Goal: Task Accomplishment & Management: Manage account settings

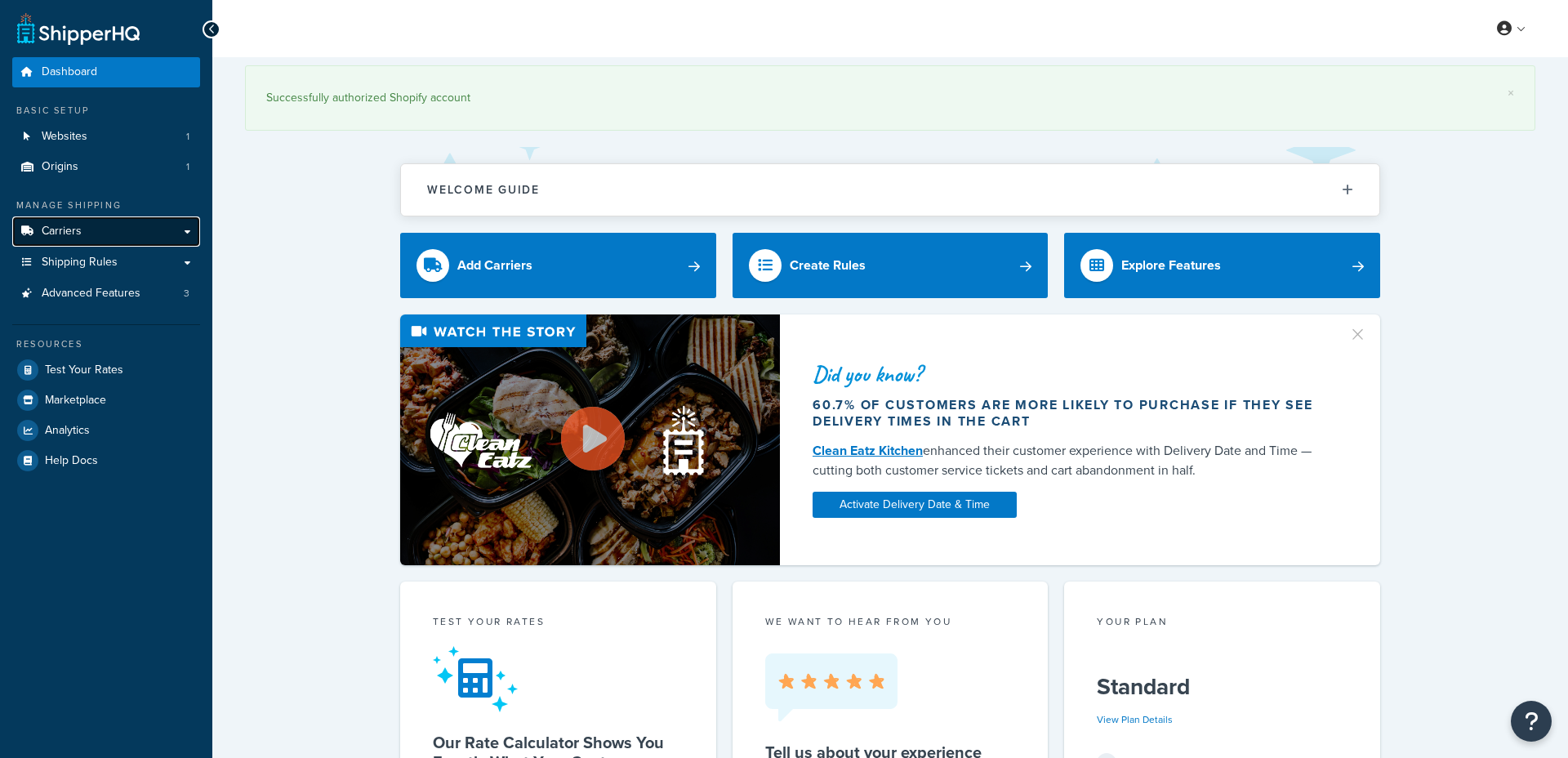
click at [141, 223] on link "Carriers" at bounding box center [106, 231] width 187 height 30
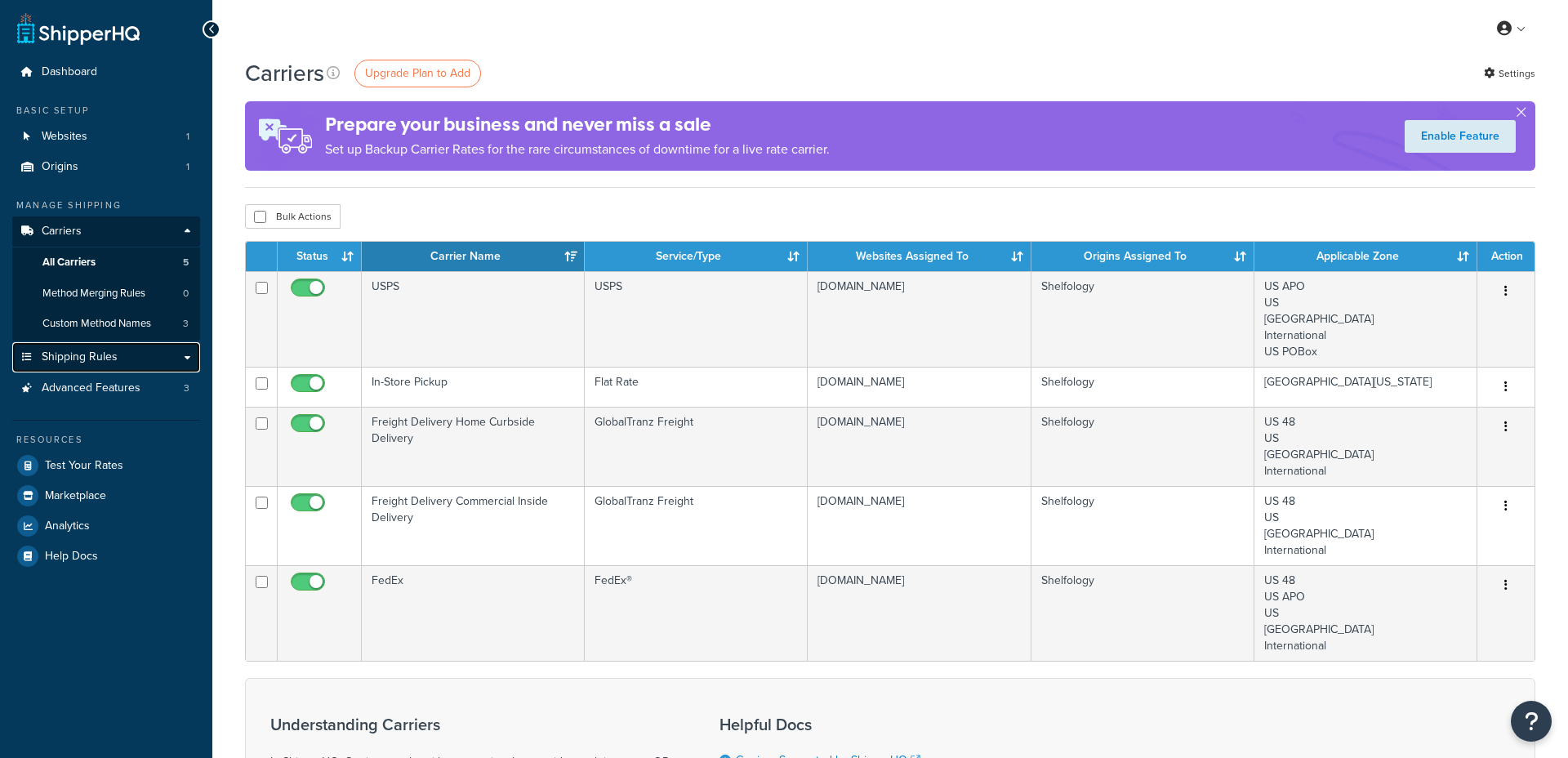
click at [119, 363] on link "Shipping Rules" at bounding box center [106, 357] width 187 height 30
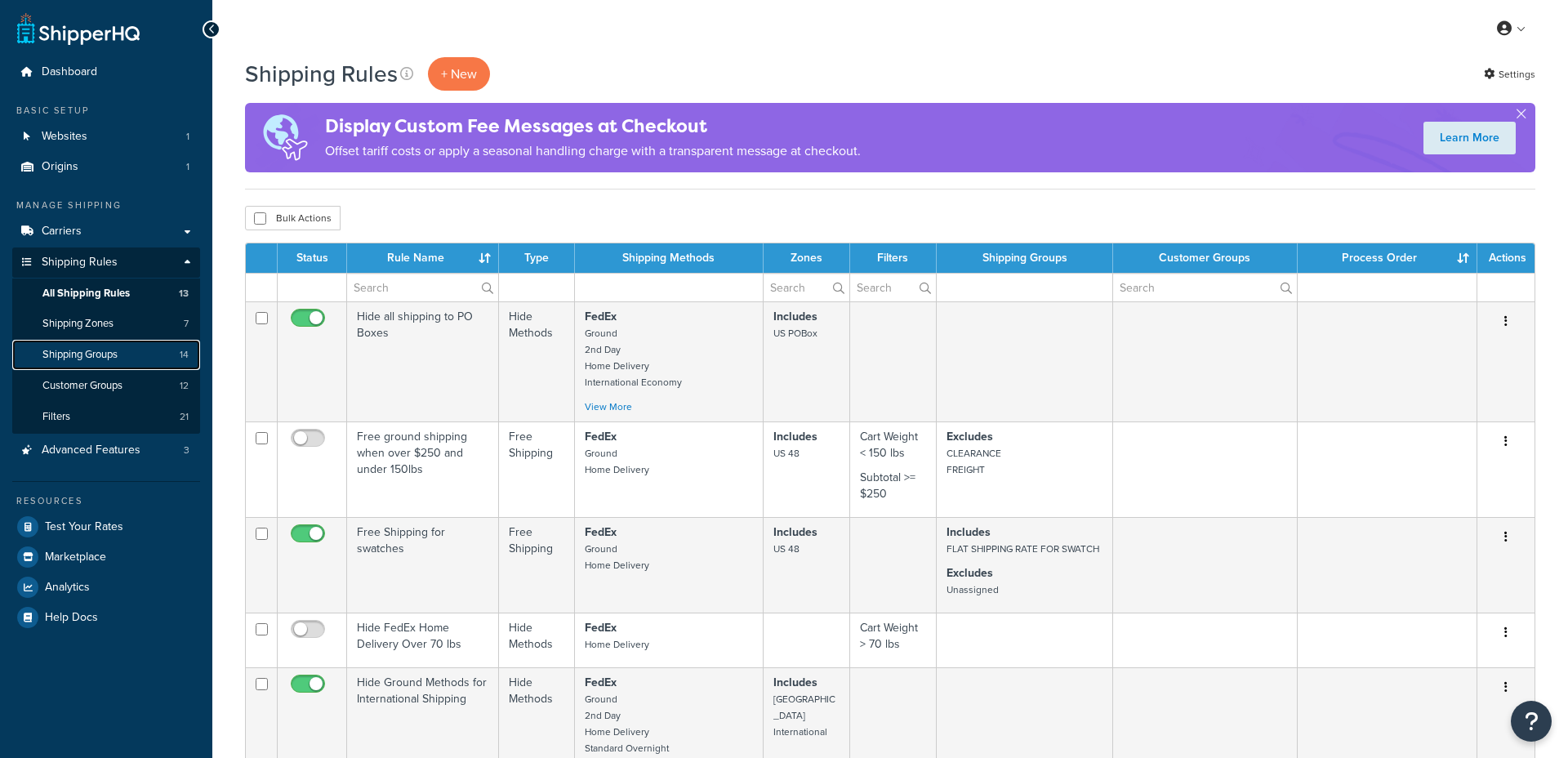
click at [133, 348] on link "Shipping Groups 14" at bounding box center [106, 354] width 187 height 30
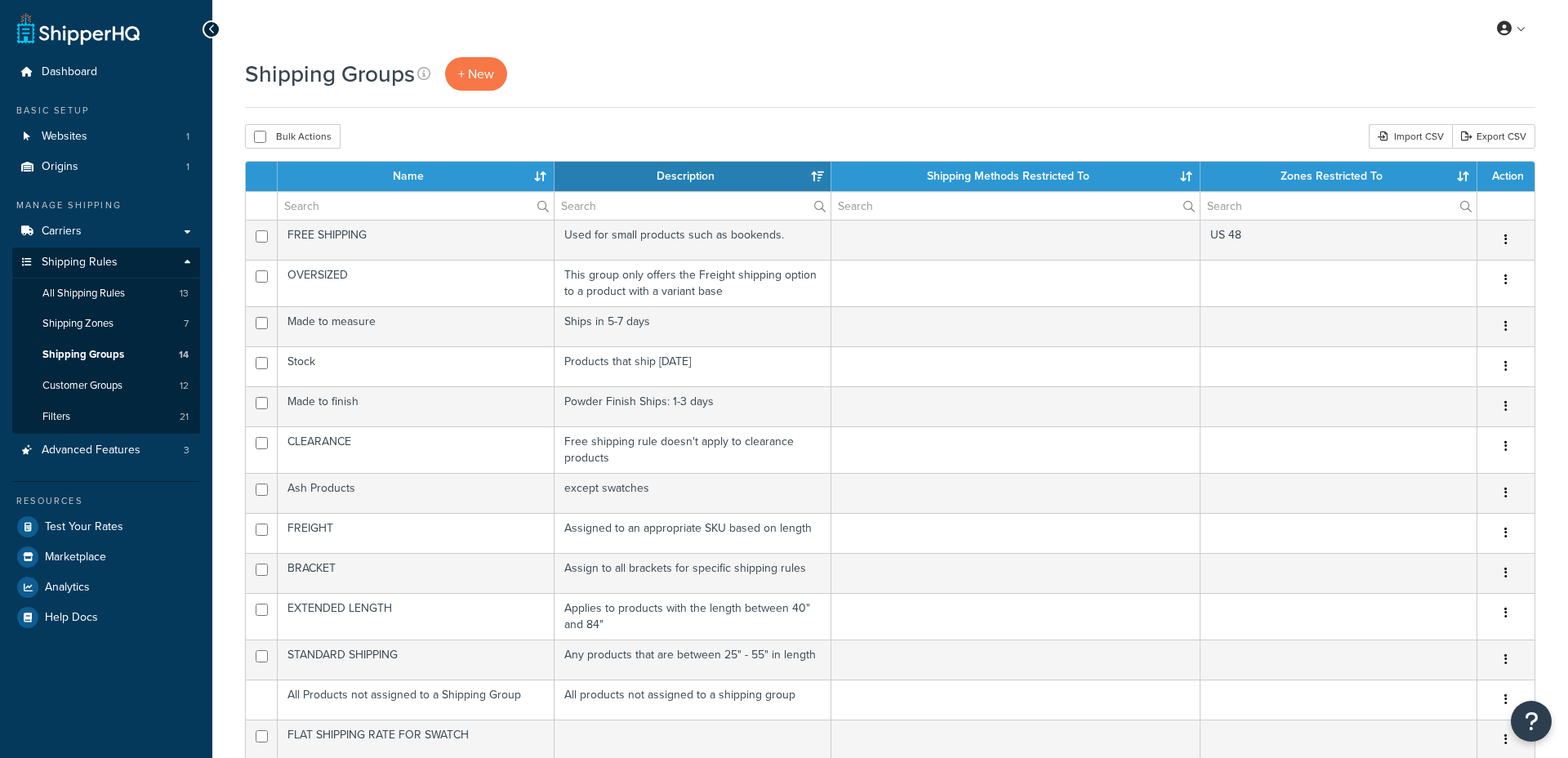
select select "15"
click at [137, 321] on link "Shipping Zones 7" at bounding box center [106, 323] width 187 height 30
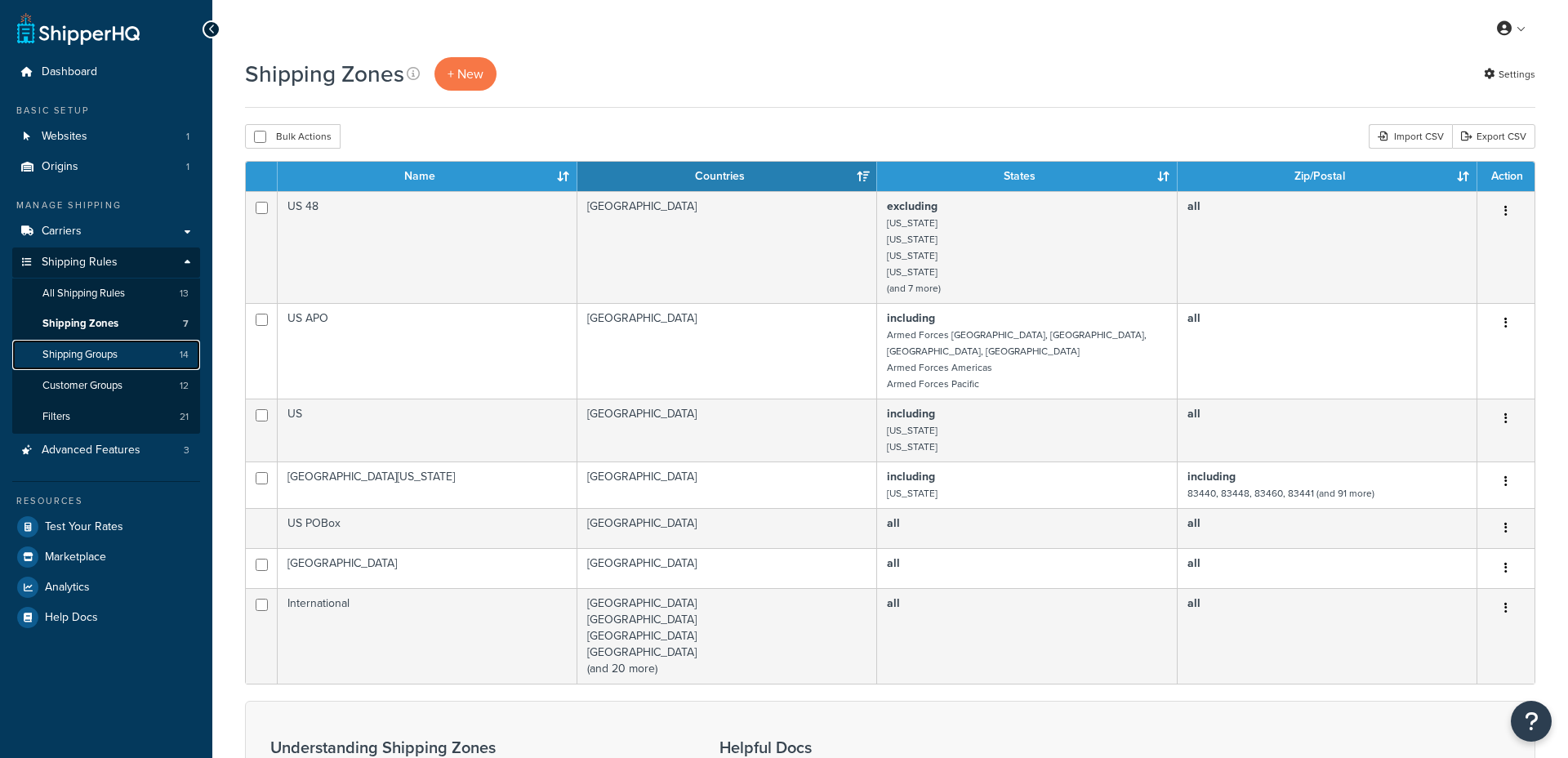
click at [111, 355] on span "Shipping Groups" at bounding box center [80, 355] width 75 height 13
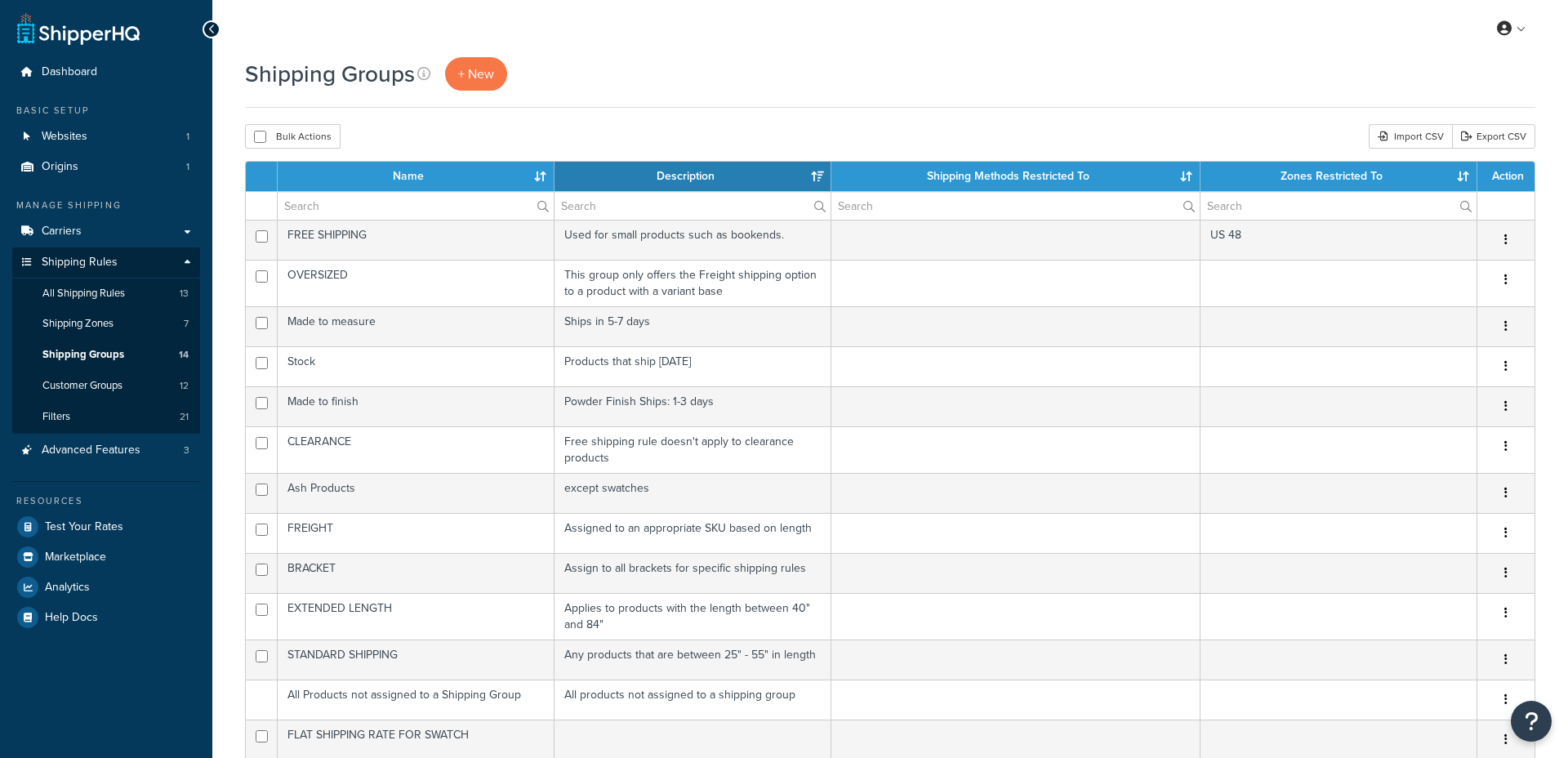
select select "15"
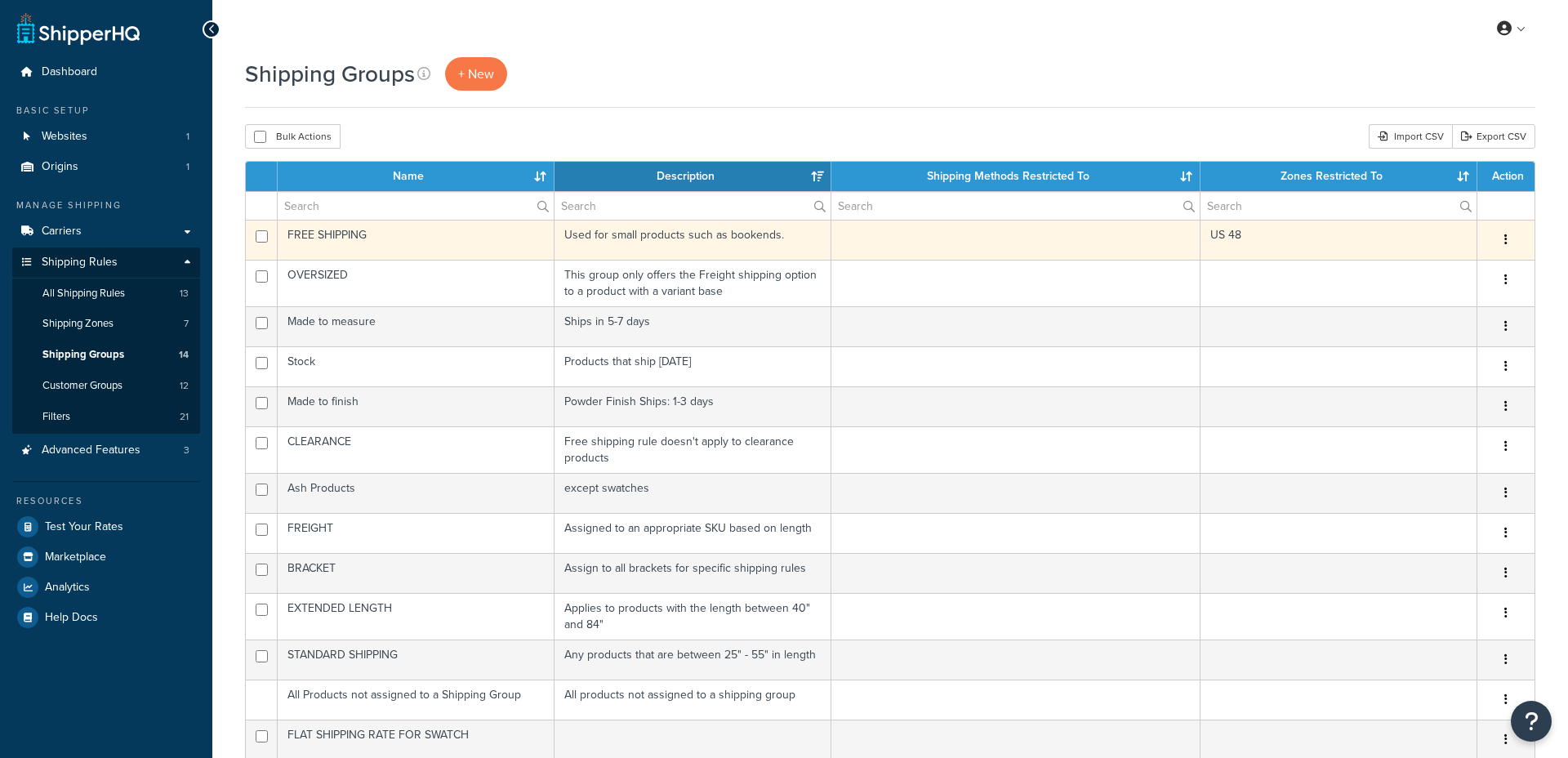
click at [477, 244] on td "FREE SHIPPING" at bounding box center [416, 240] width 277 height 40
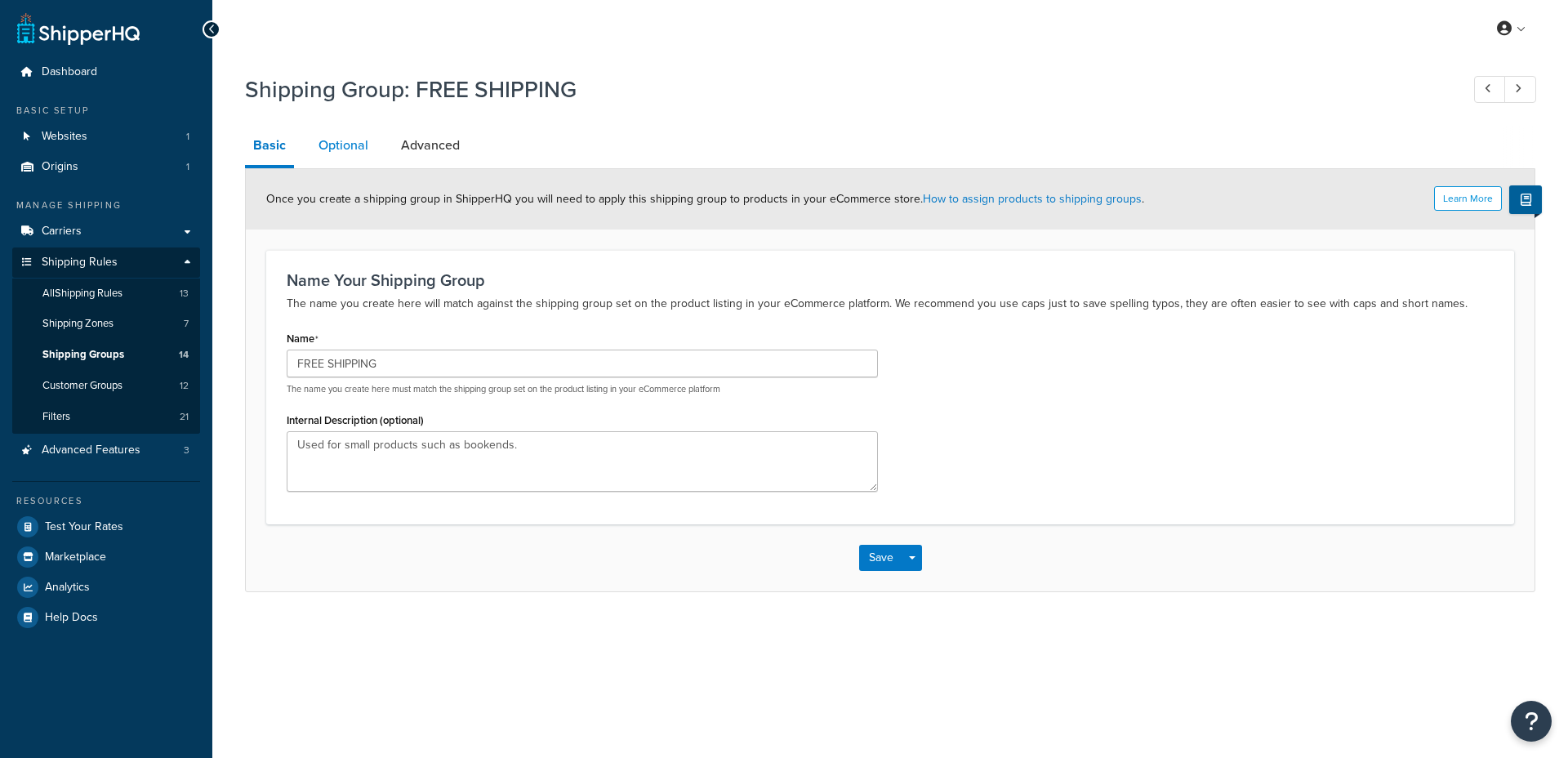
click at [347, 148] on link "Optional" at bounding box center [343, 145] width 66 height 39
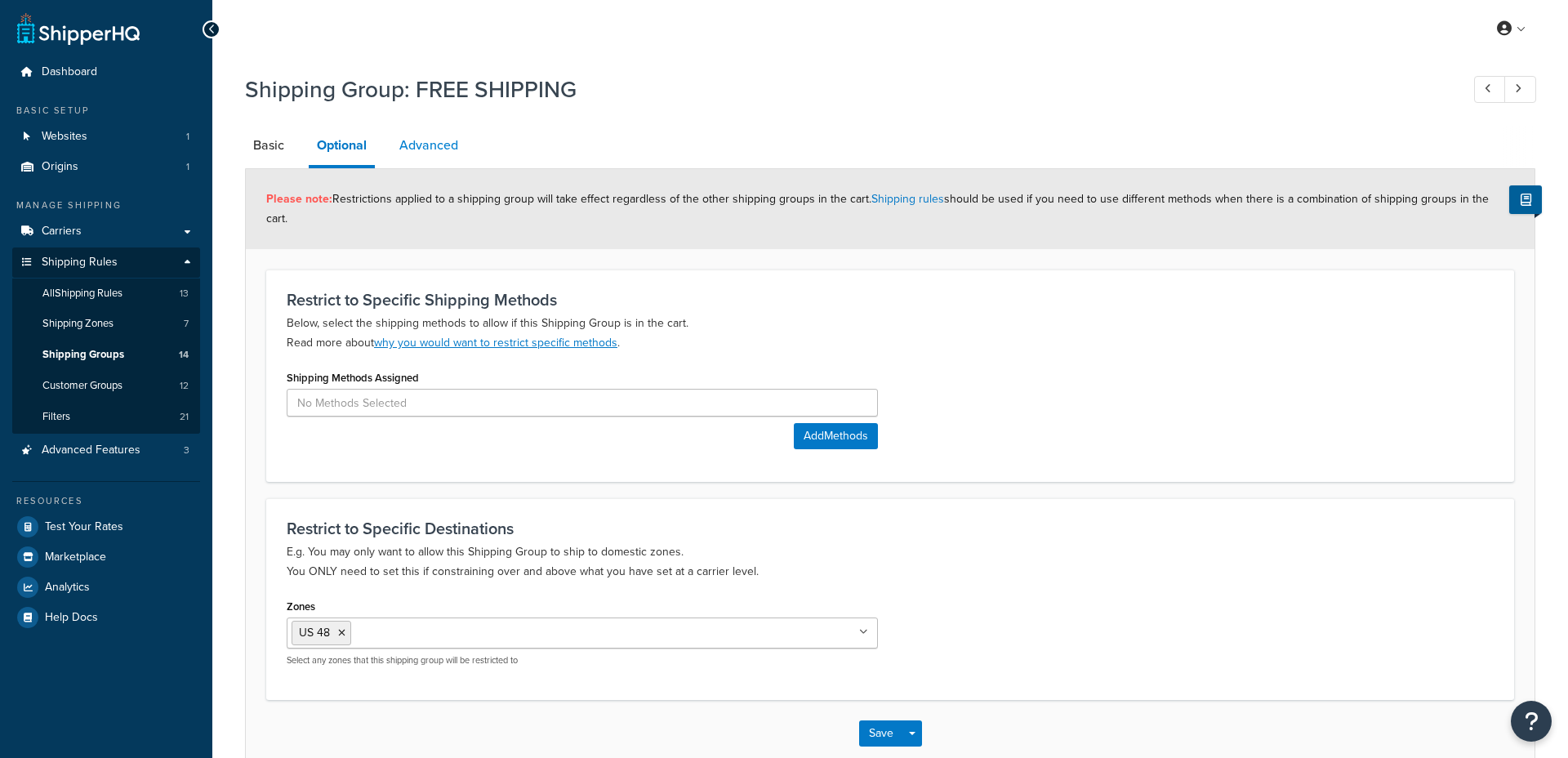
click at [462, 149] on link "Advanced" at bounding box center [429, 145] width 75 height 39
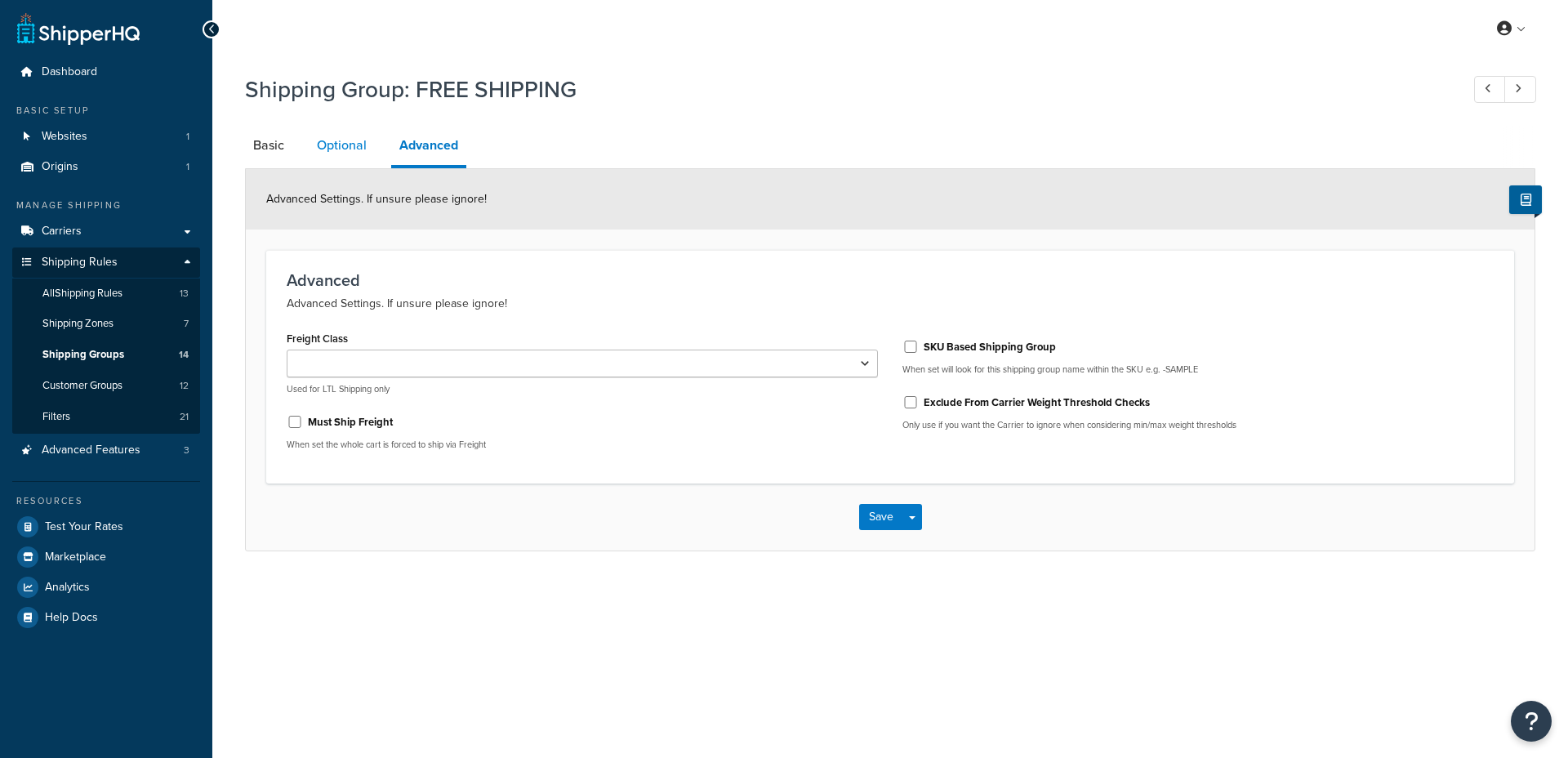
click at [350, 152] on link "Optional" at bounding box center [341, 145] width 66 height 39
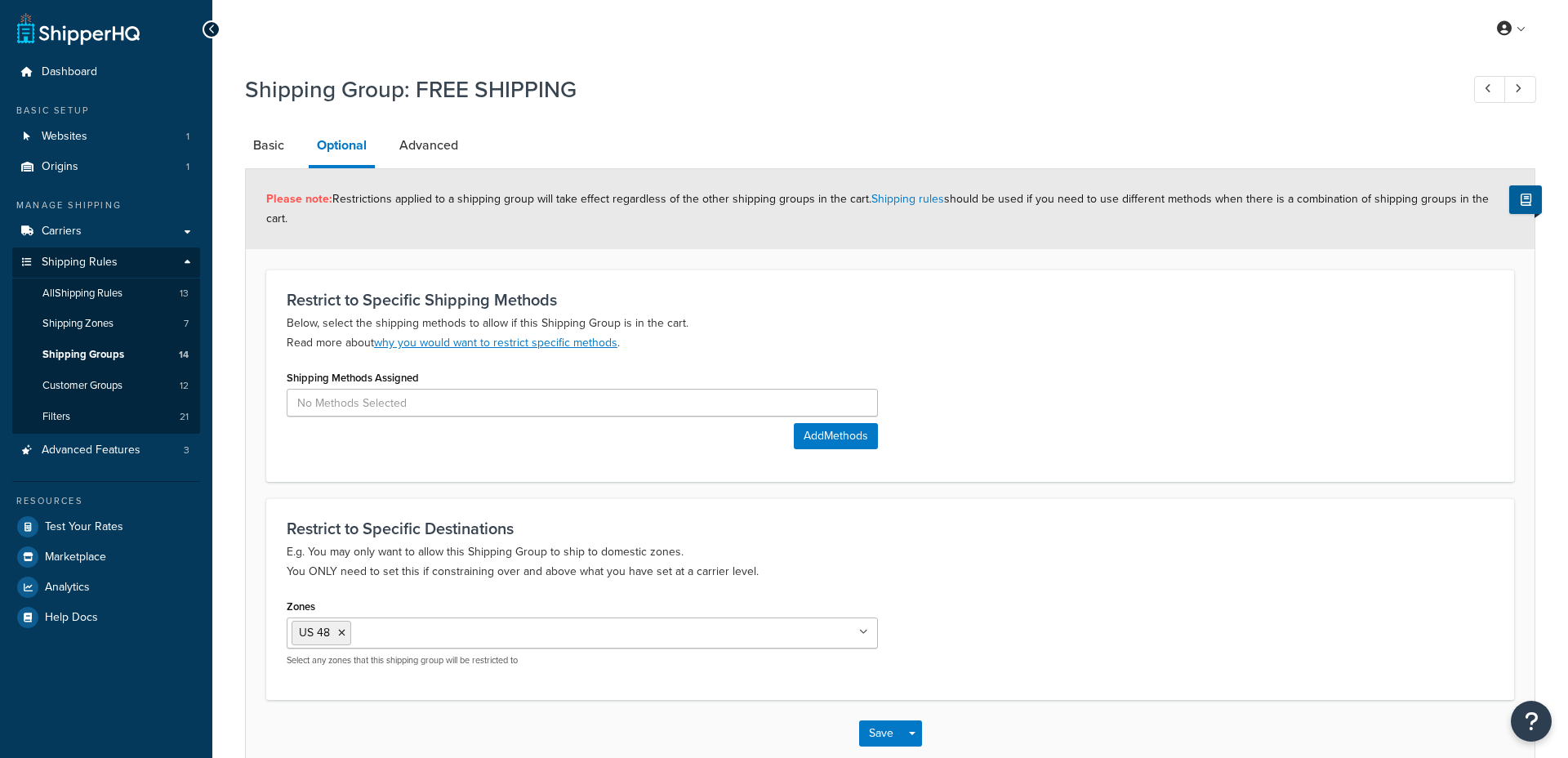
click at [370, 623] on input "Zones" at bounding box center [428, 632] width 144 height 18
click at [345, 621] on li "US 48" at bounding box center [321, 633] width 60 height 24
click at [339, 628] on icon at bounding box center [342, 633] width 8 height 10
click at [1089, 551] on p "E.g. You may only want to allow this Shipping Group to ship to domestic zones. …" at bounding box center [890, 562] width 1207 height 39
click at [872, 720] on button "Save" at bounding box center [882, 733] width 44 height 26
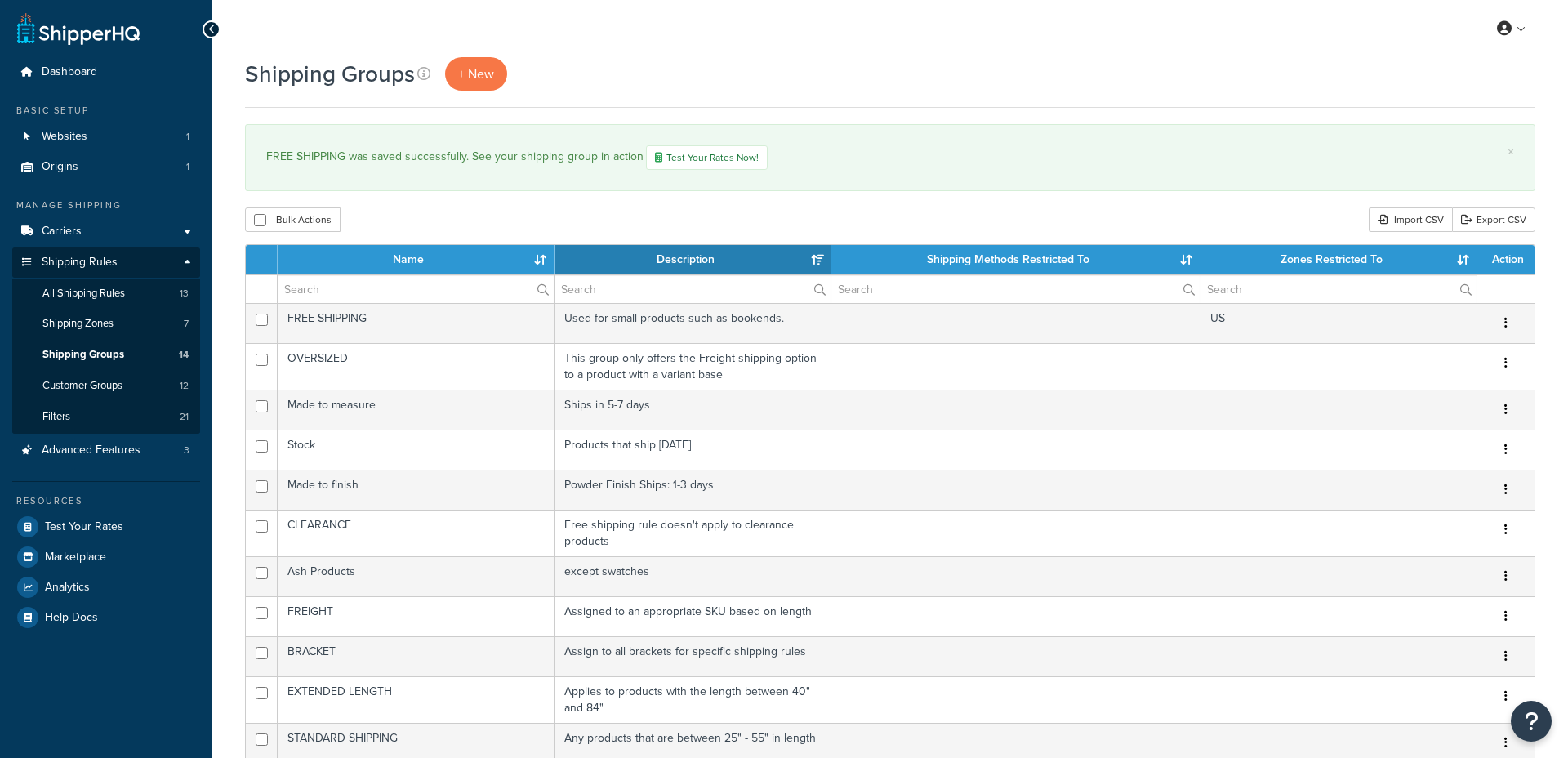
select select "15"
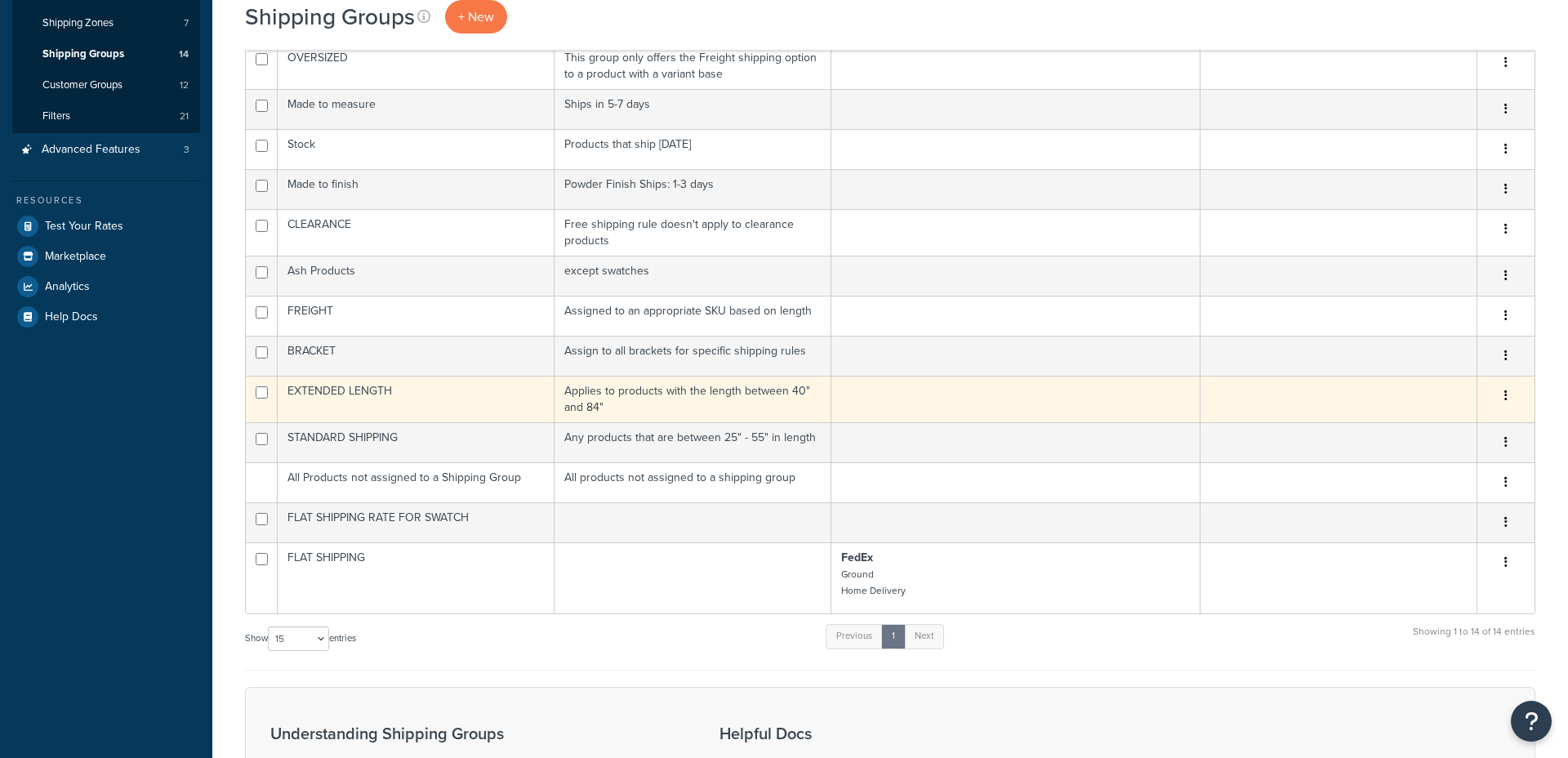
scroll to position [303, 0]
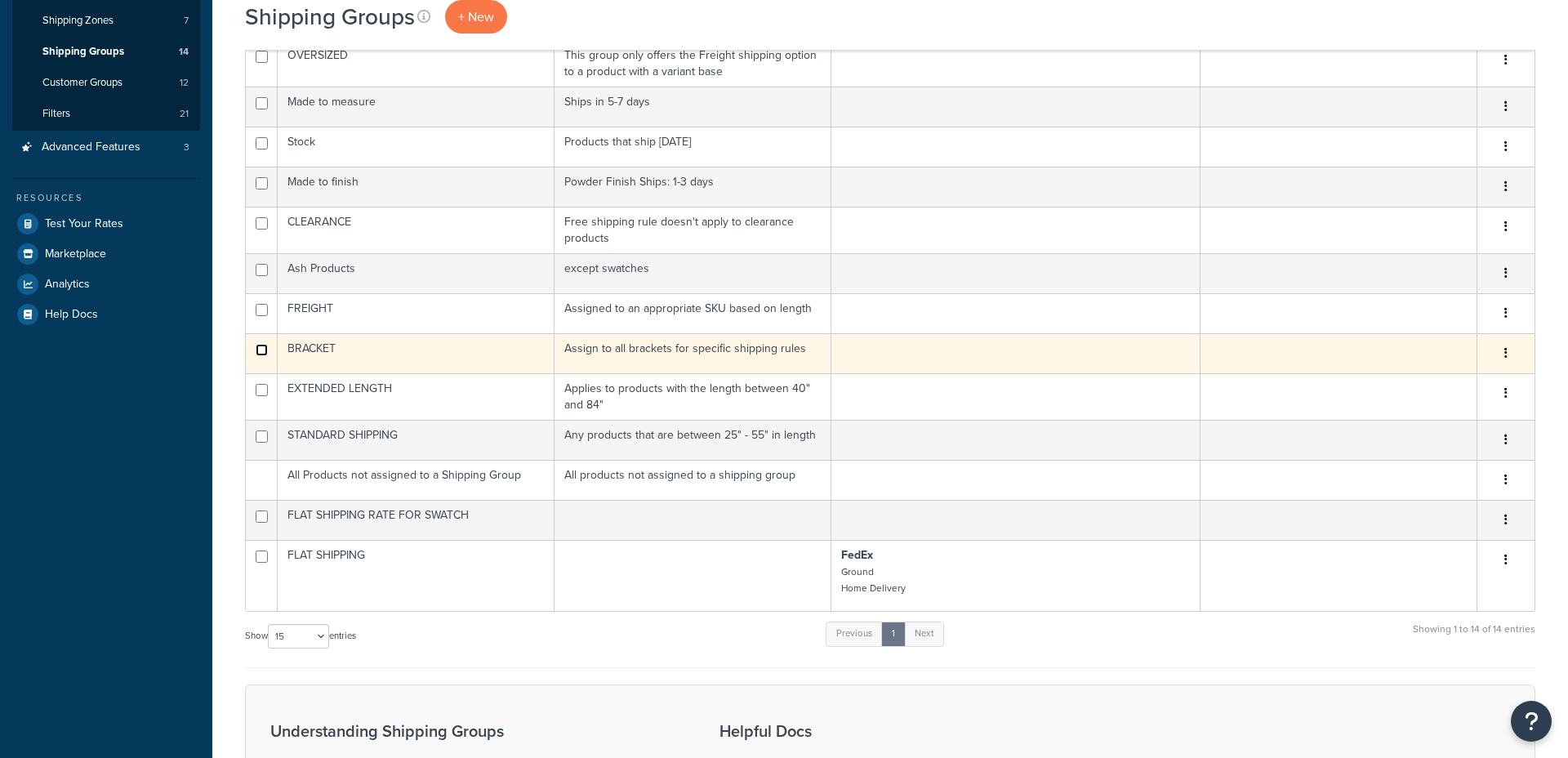
click at [261, 351] on input "checkbox" at bounding box center [261, 350] width 12 height 13
checkbox input "true"
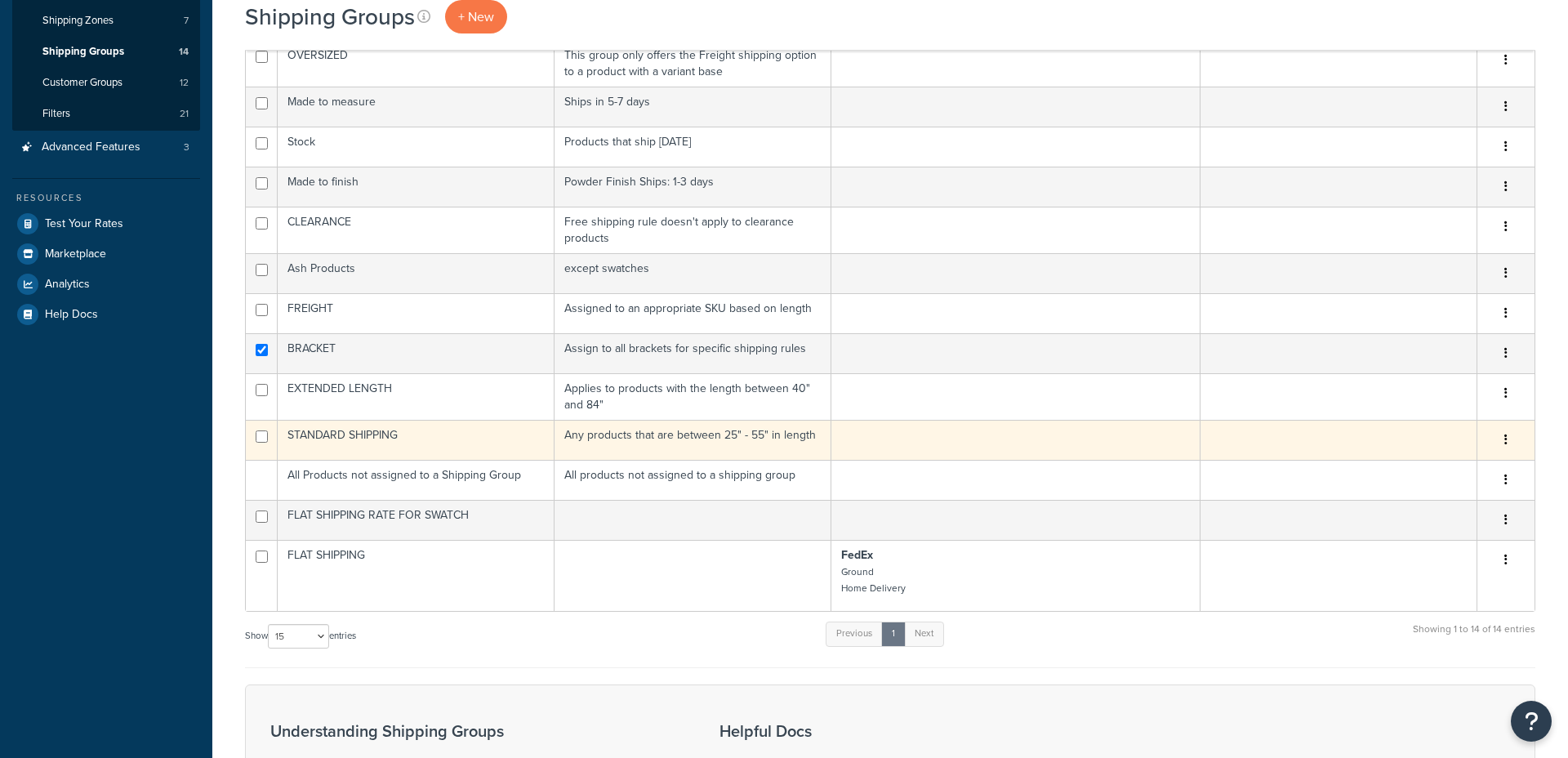
click at [681, 439] on td "Any products that are between 25" - 55" in length" at bounding box center [693, 441] width 277 height 40
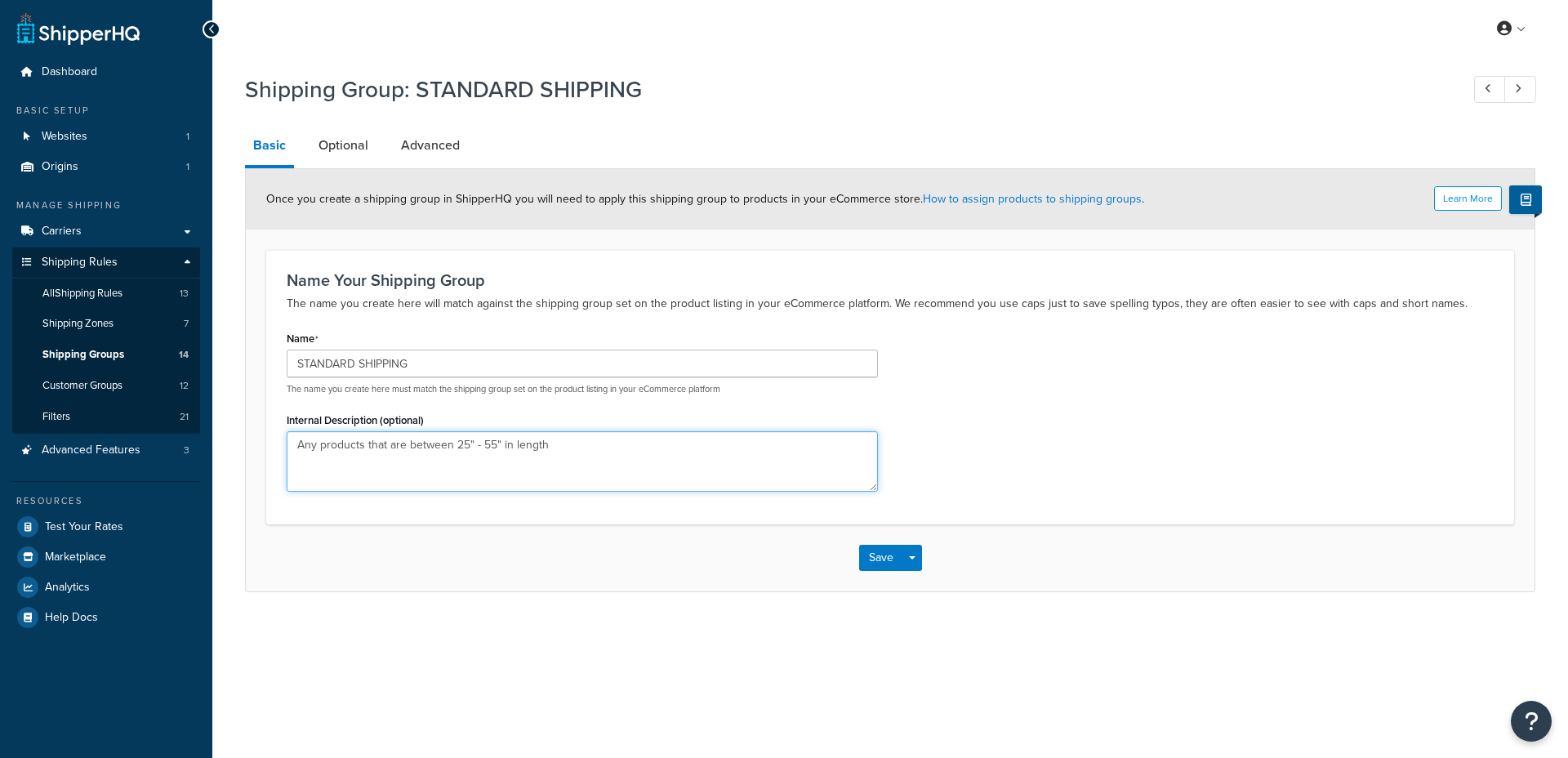
click at [494, 445] on textarea "Any products that are between 25" - 55" in length" at bounding box center [582, 462] width 591 height 61
type textarea "Any products that are between 25" - 39" in length"
click at [872, 564] on button "Save" at bounding box center [882, 558] width 44 height 26
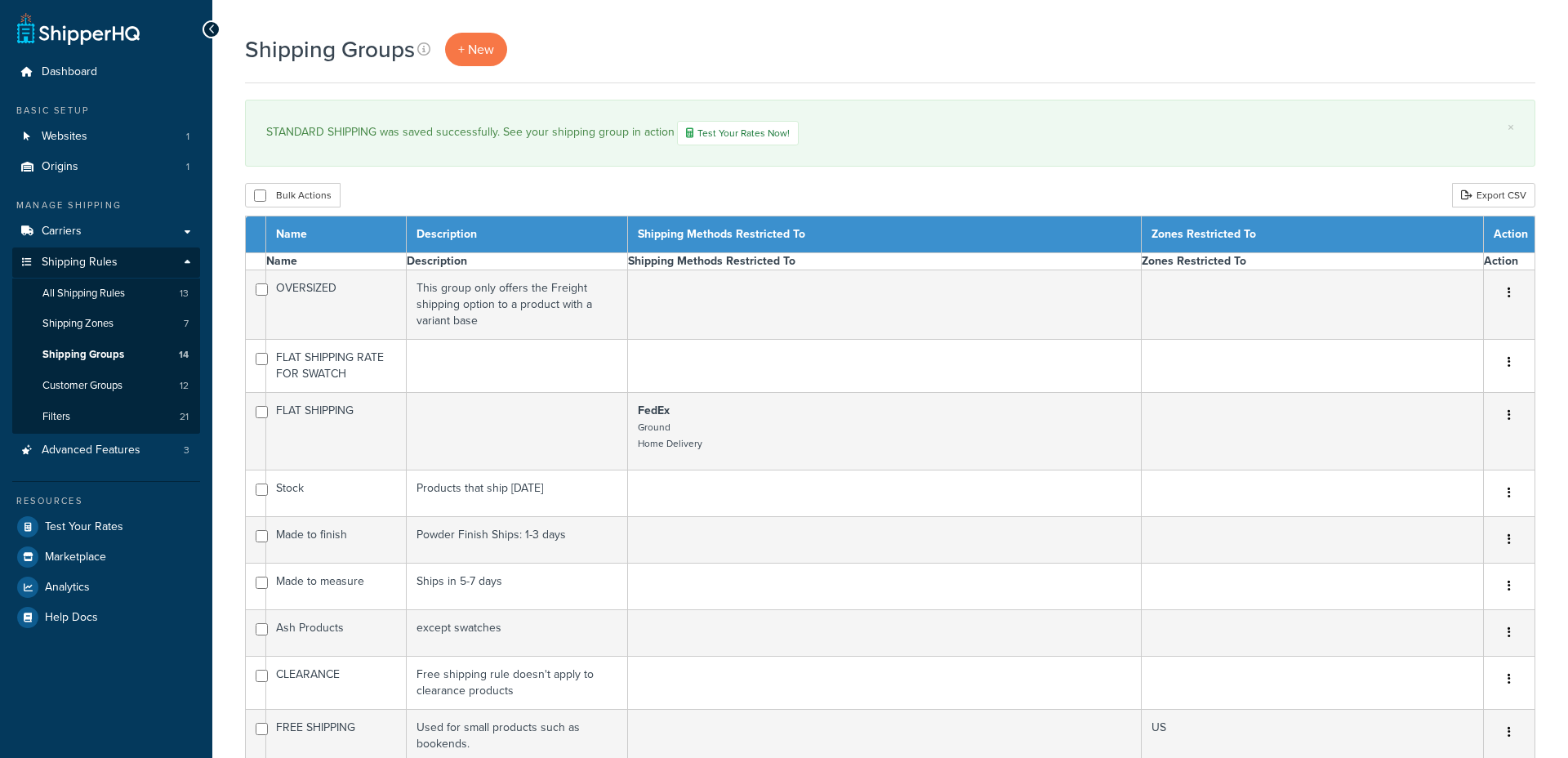
select select "15"
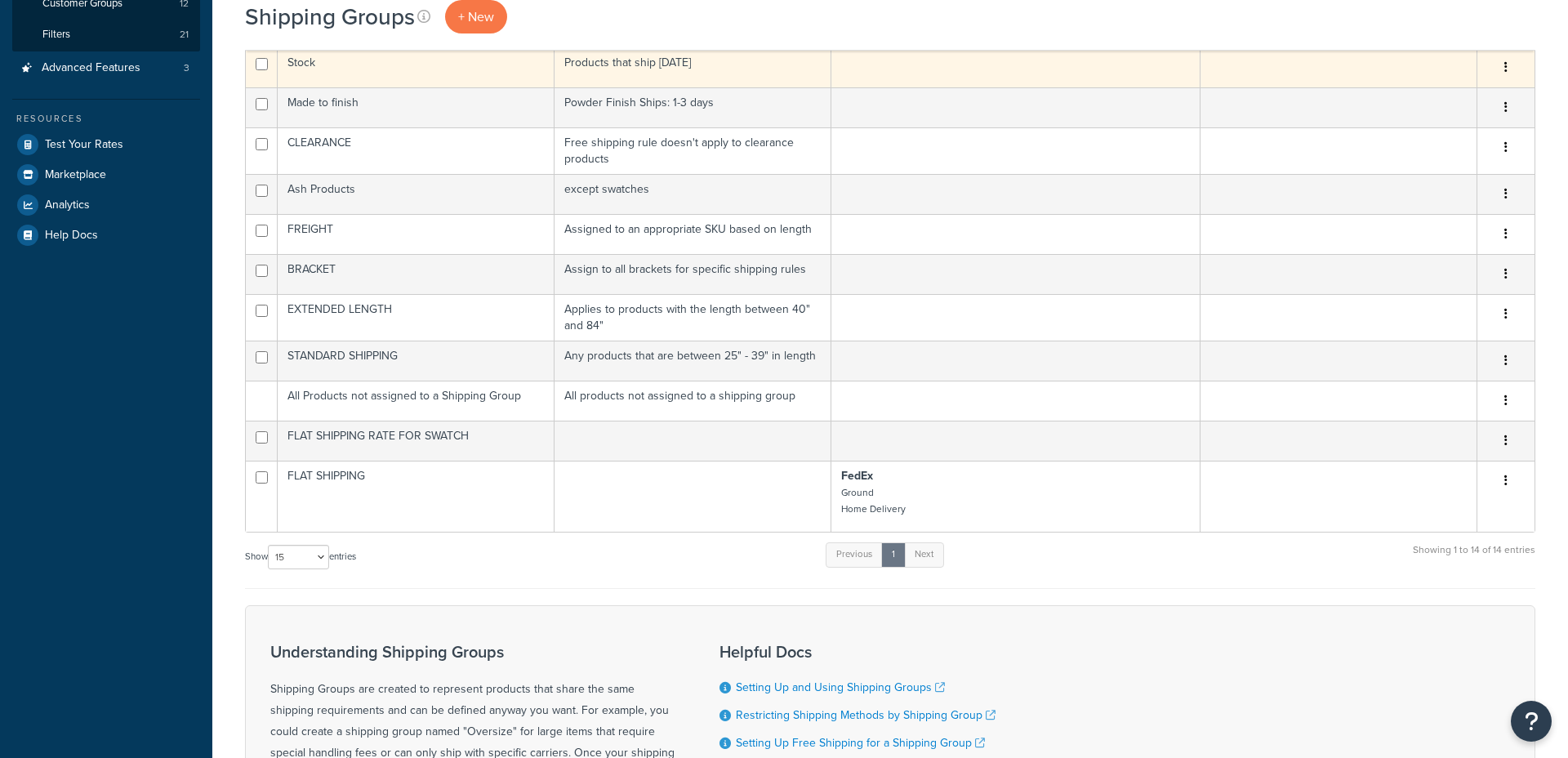
scroll to position [383, 0]
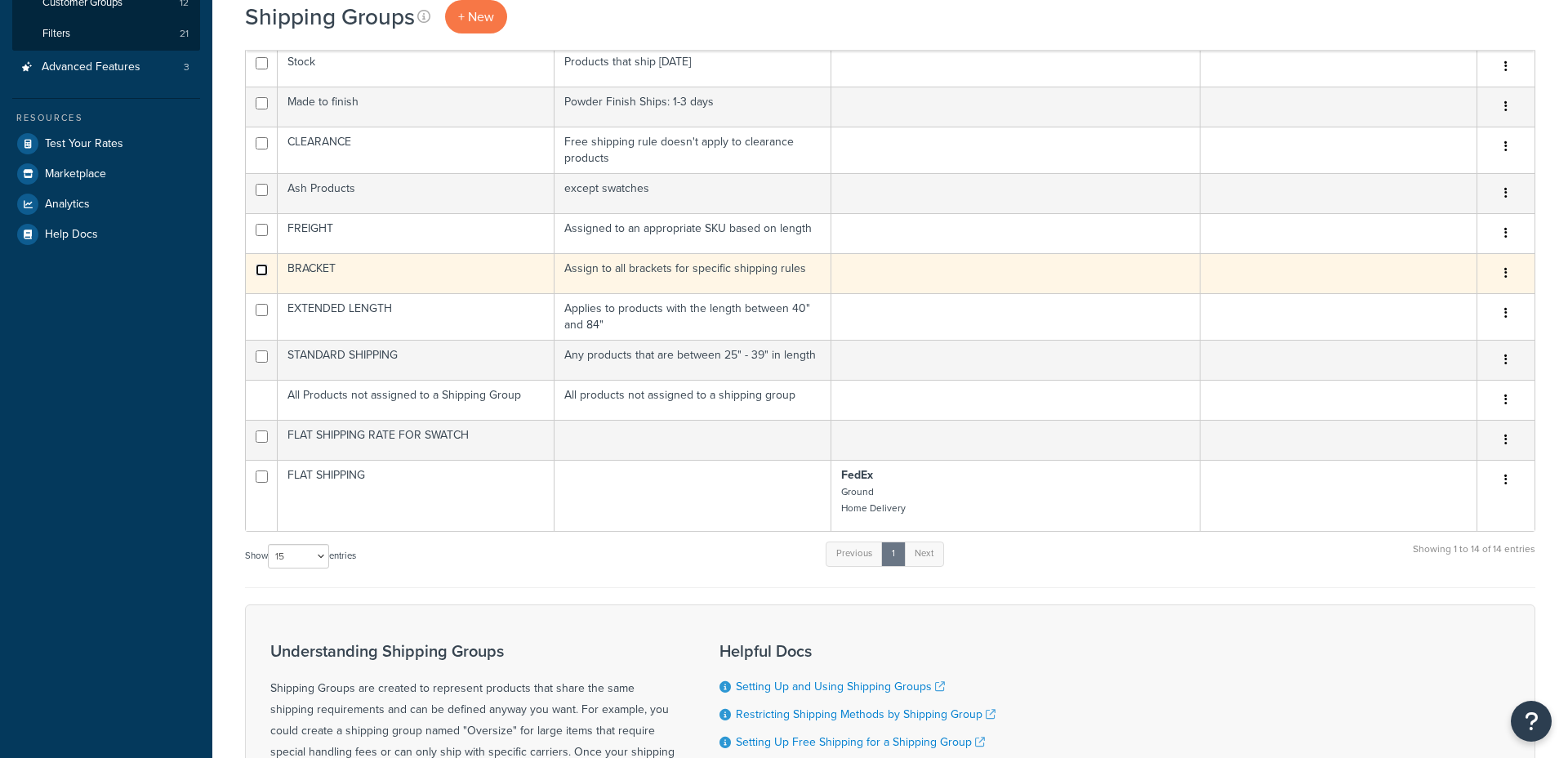
click at [261, 273] on input "checkbox" at bounding box center [261, 269] width 12 height 13
checkbox input "true"
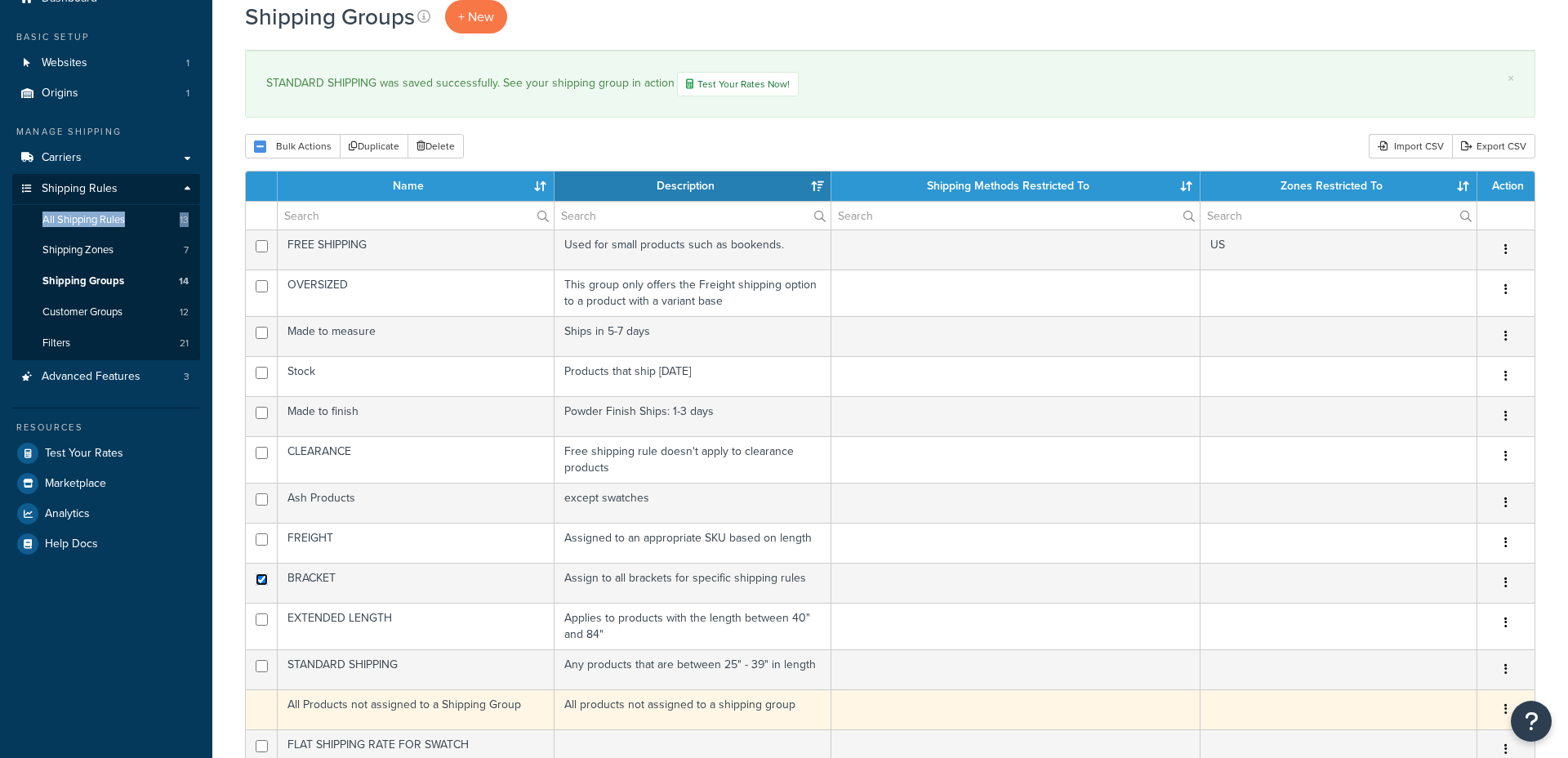
scroll to position [0, 0]
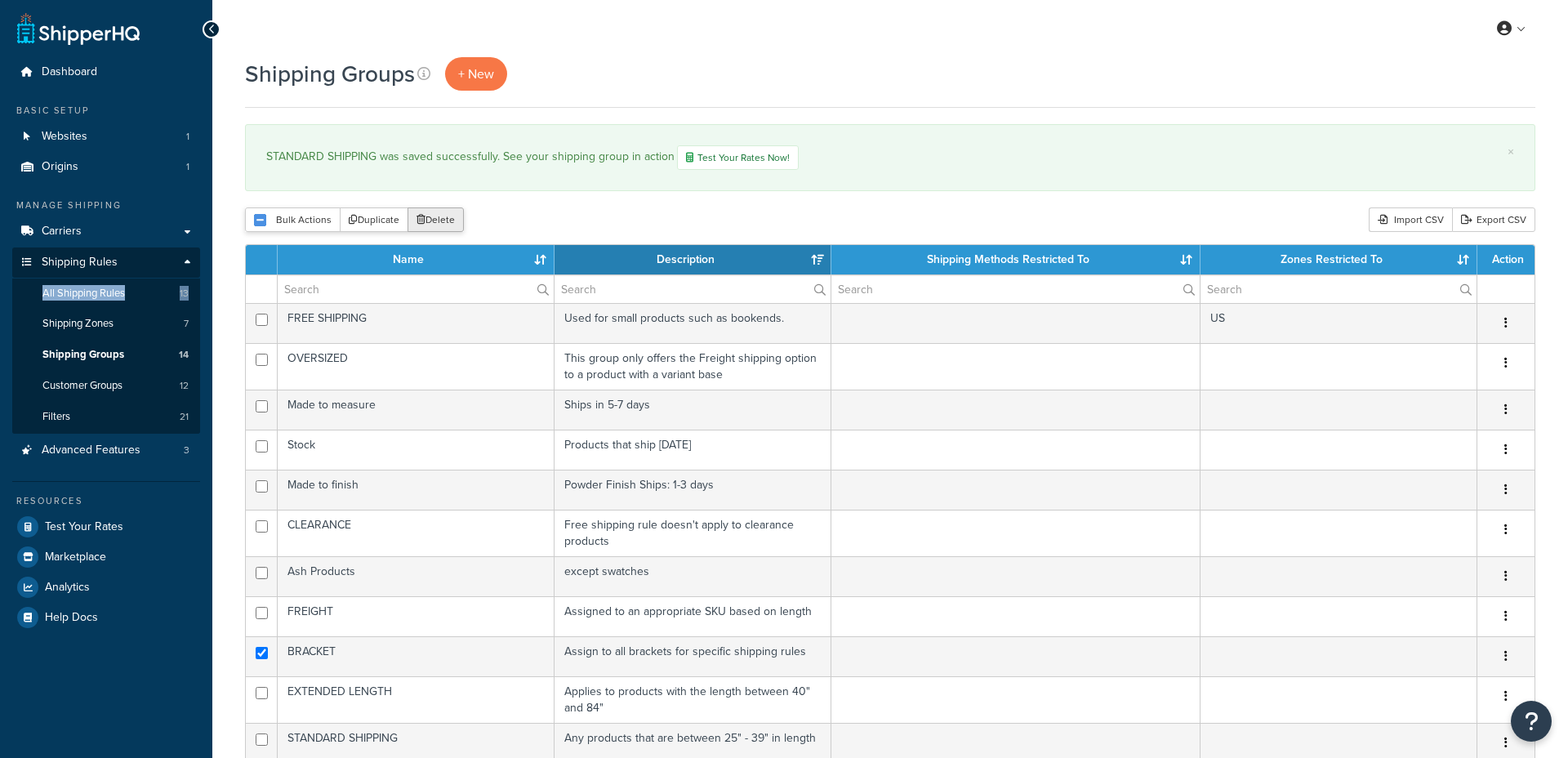
click at [446, 227] on button "Delete" at bounding box center [436, 219] width 57 height 24
click at [432, 219] on button "Delete" at bounding box center [436, 219] width 57 height 24
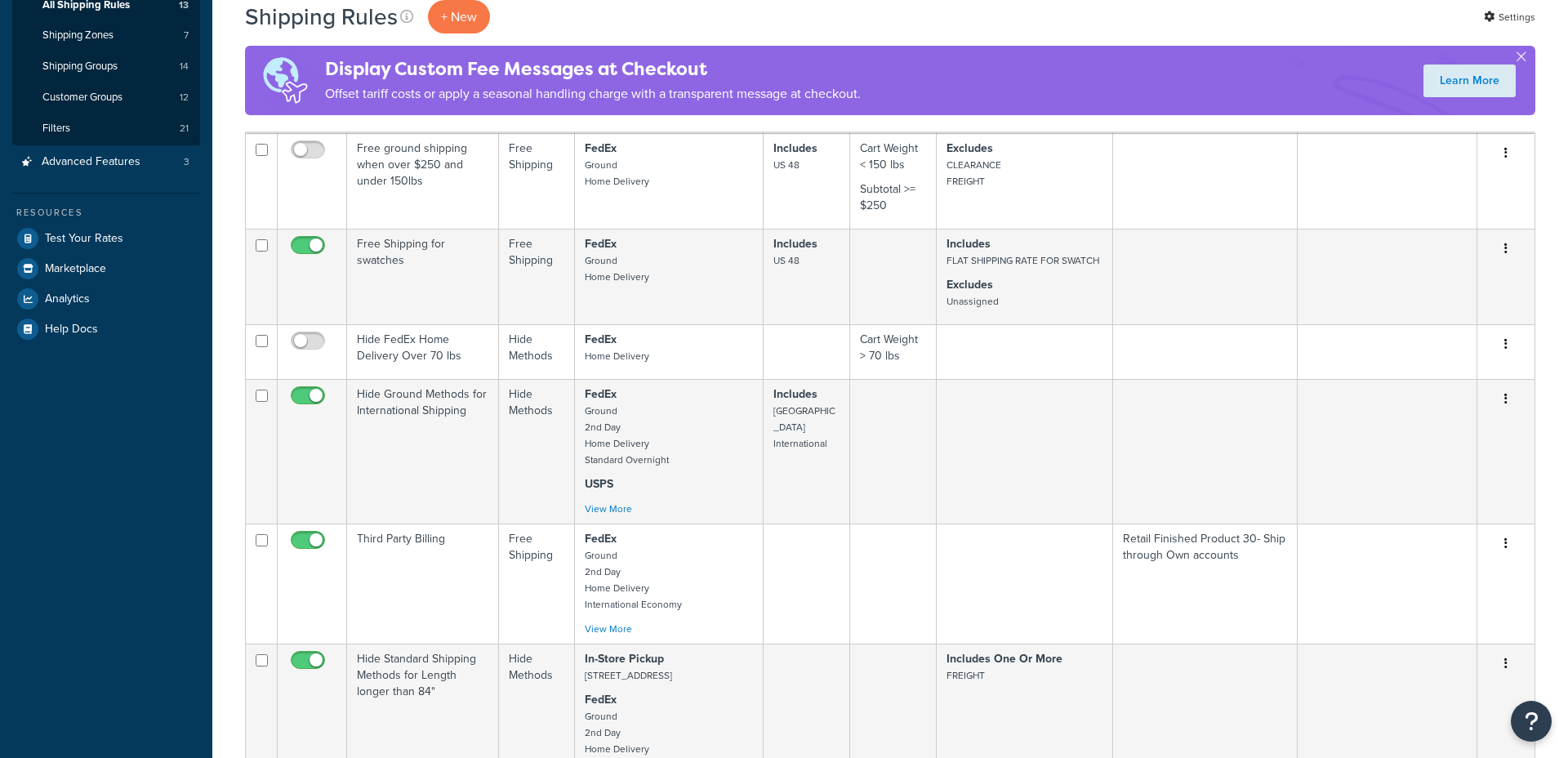
scroll to position [274, 0]
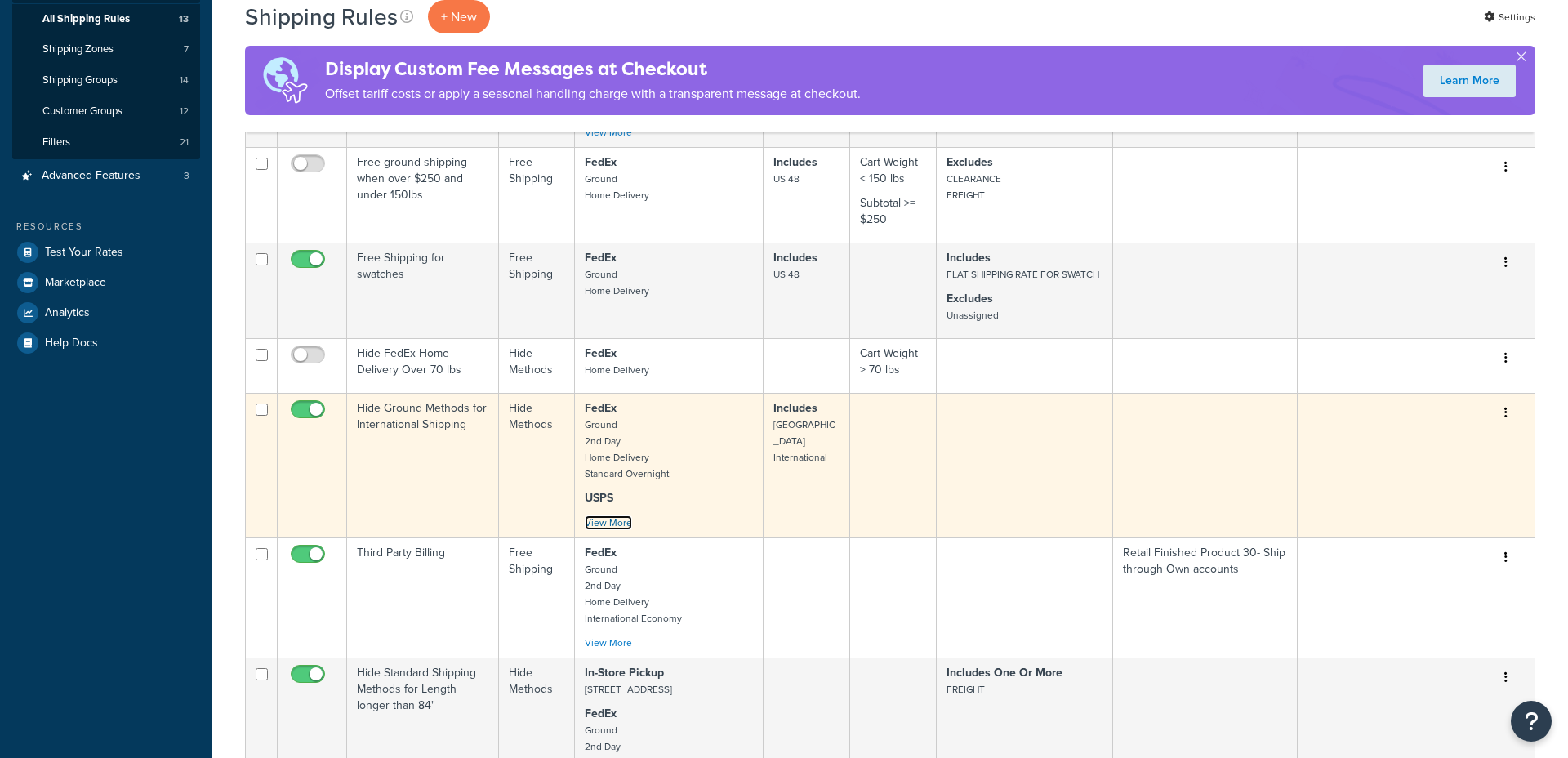
click at [616, 529] on link "View More" at bounding box center [608, 522] width 47 height 14
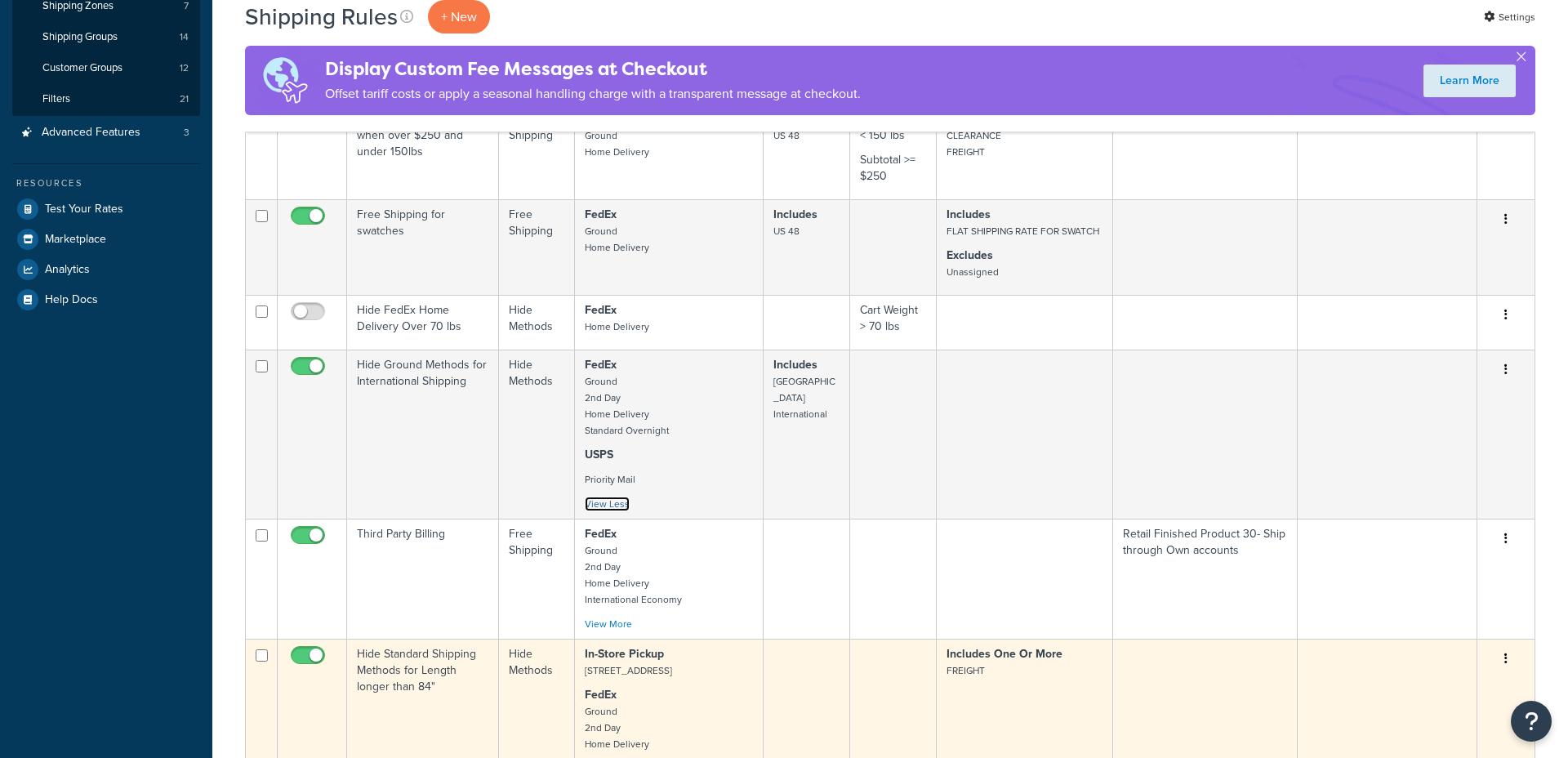
scroll to position [313, 0]
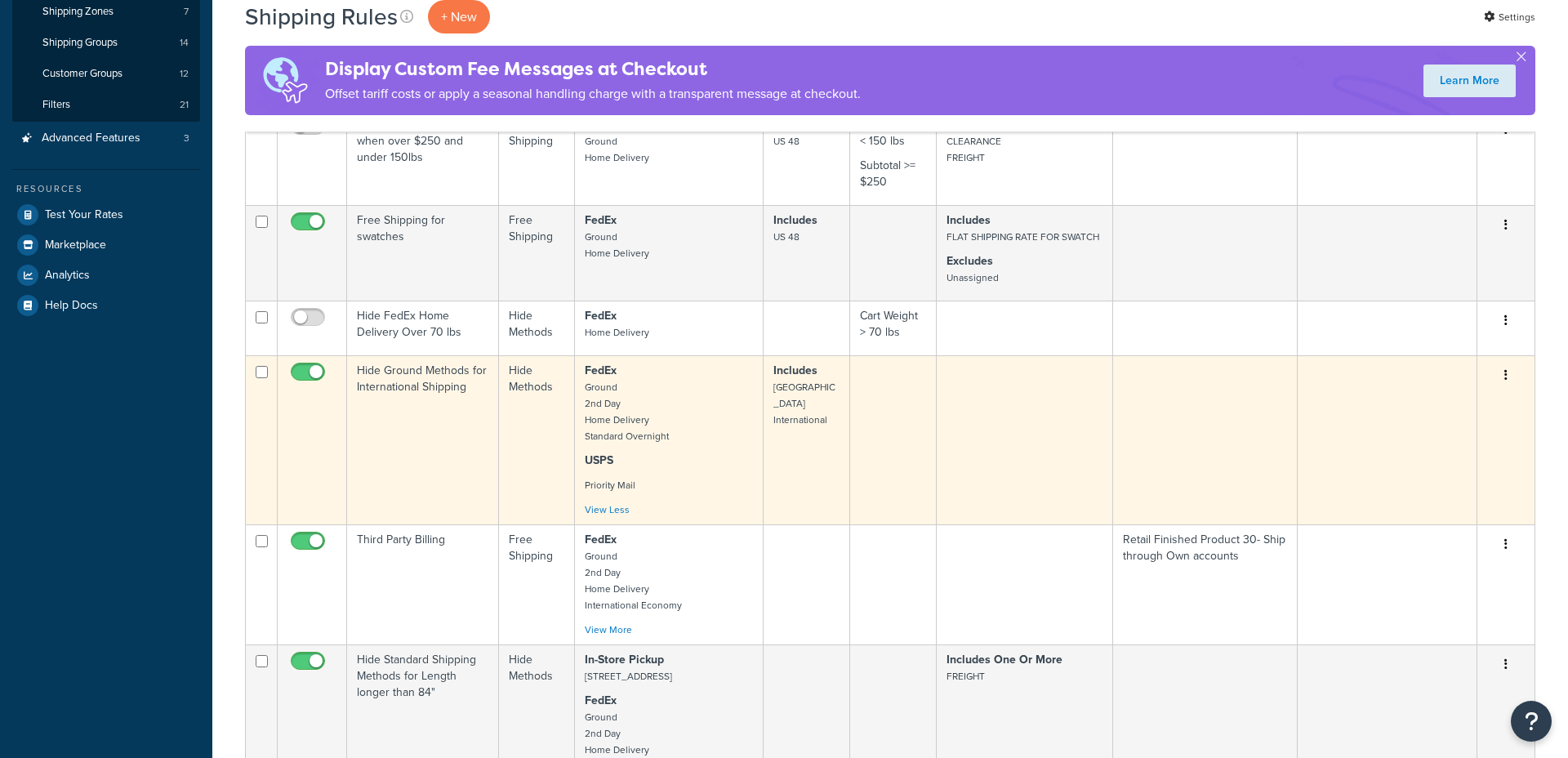
click at [634, 438] on small "Ground 2nd Day Home Delivery Standard Overnight" at bounding box center [627, 412] width 85 height 63
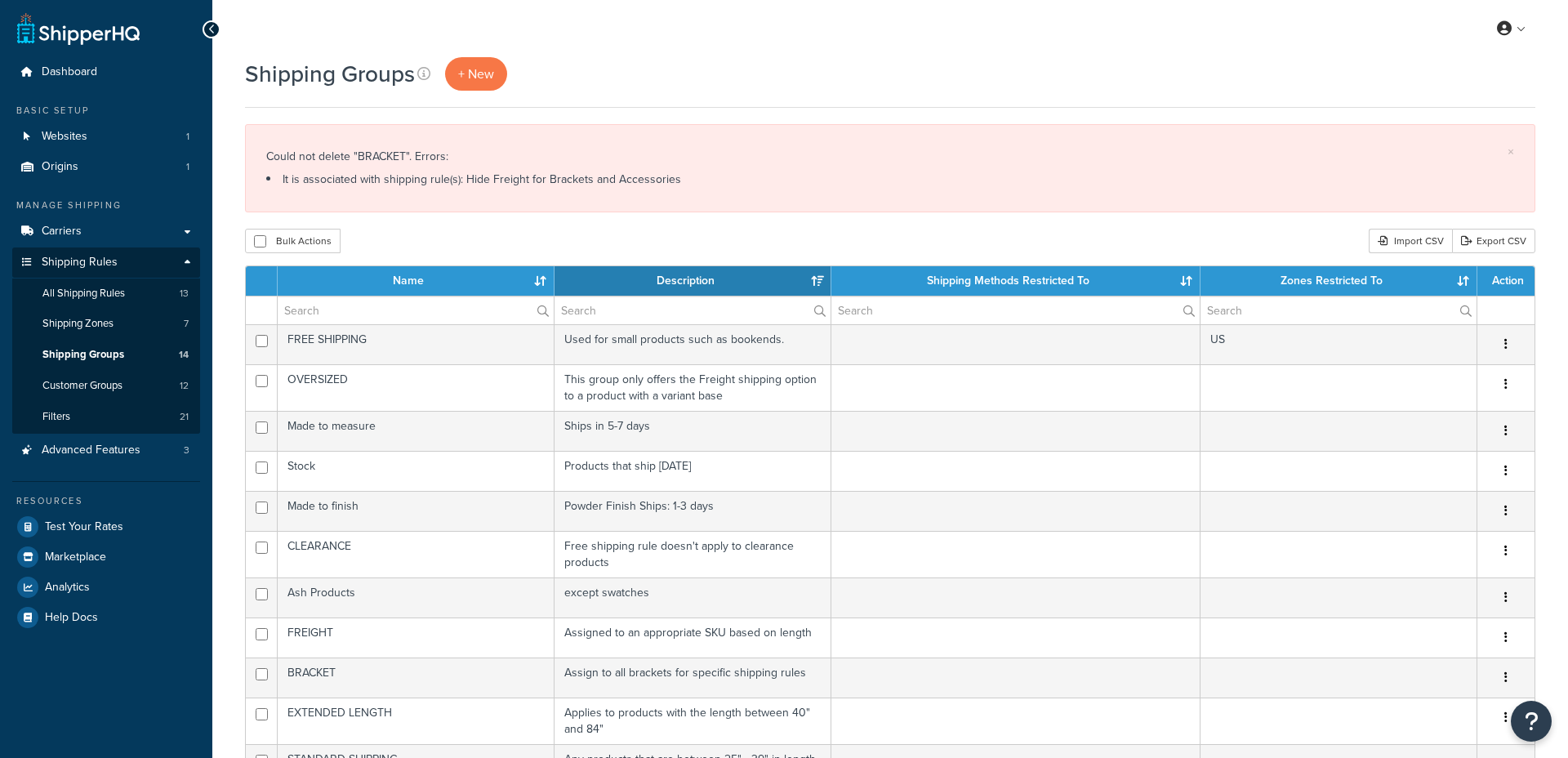
select select "15"
click at [114, 293] on span "All Shipping Rules" at bounding box center [84, 293] width 83 height 13
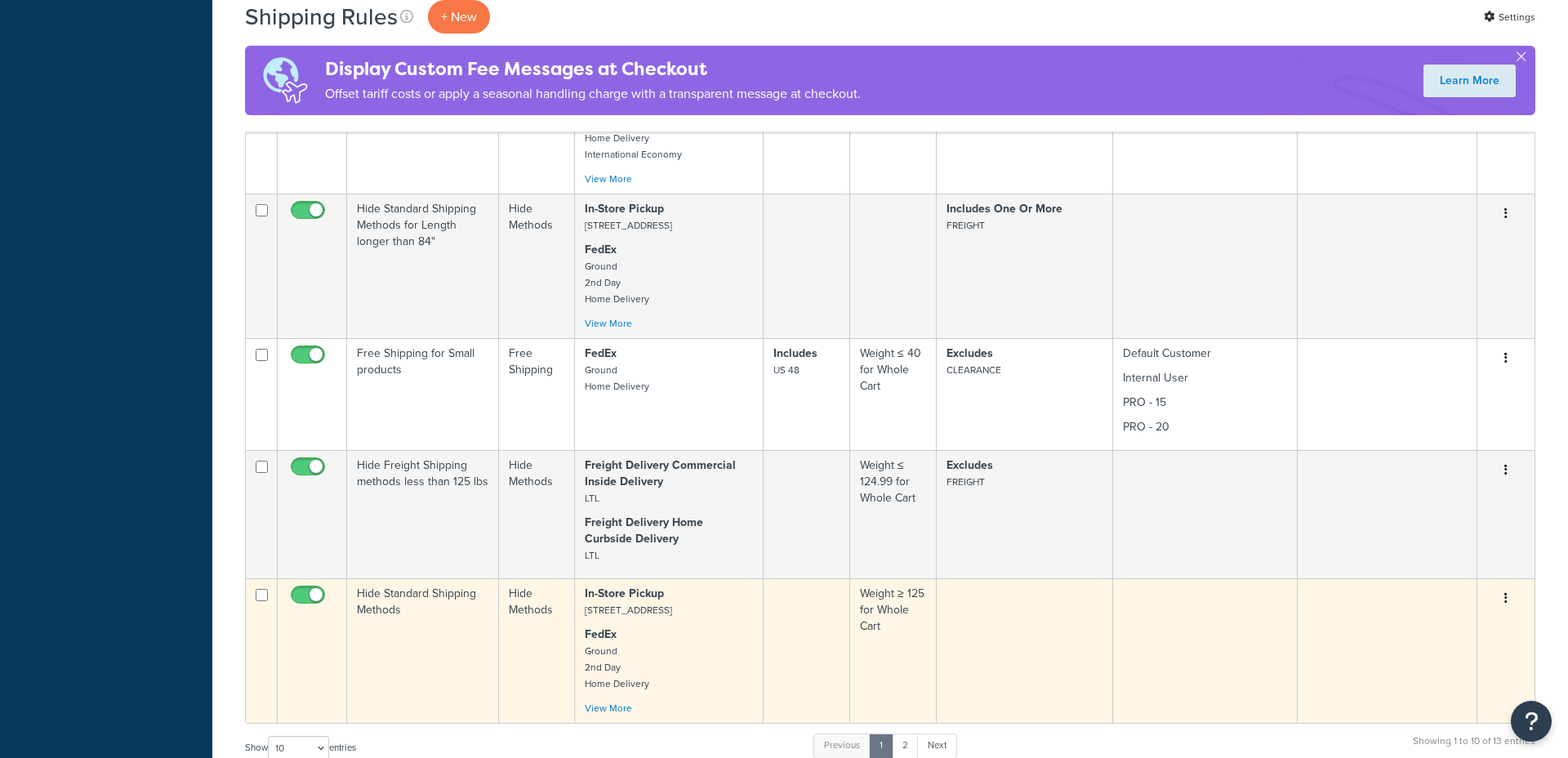
scroll to position [737, 0]
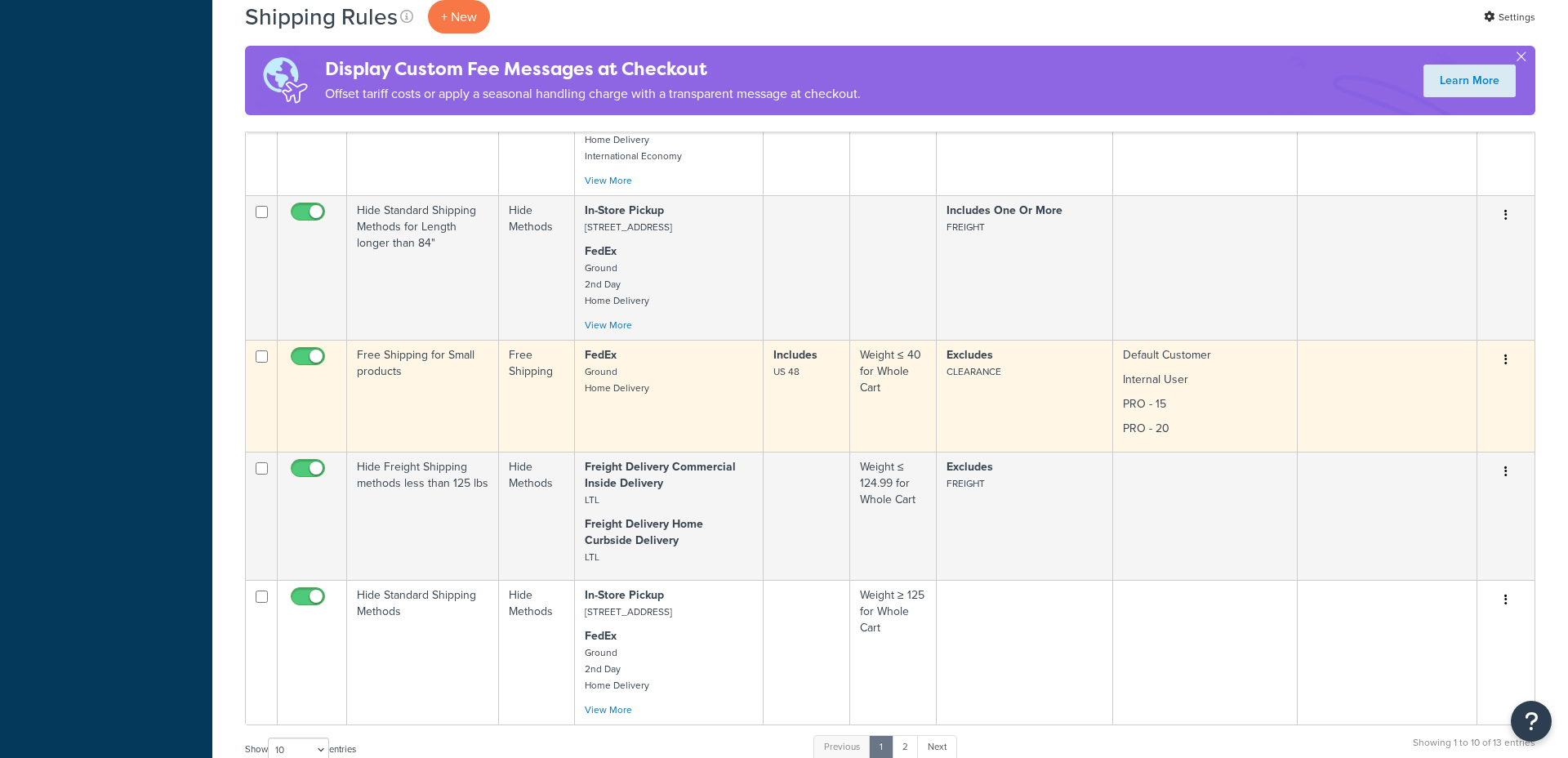
click at [443, 405] on td "Free Shipping for Small products" at bounding box center [423, 395] width 152 height 112
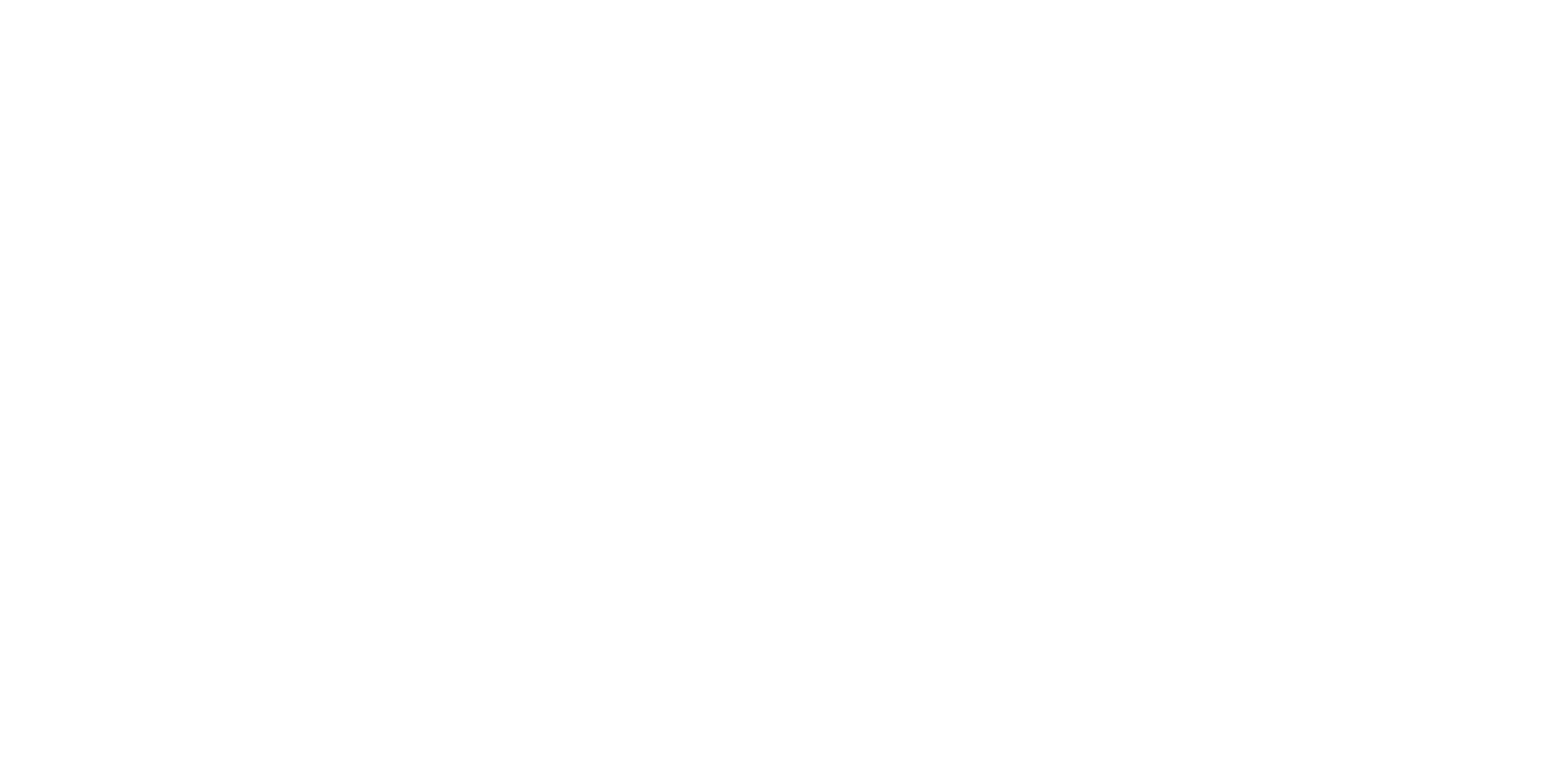
select select "SHIPPING_GROUP"
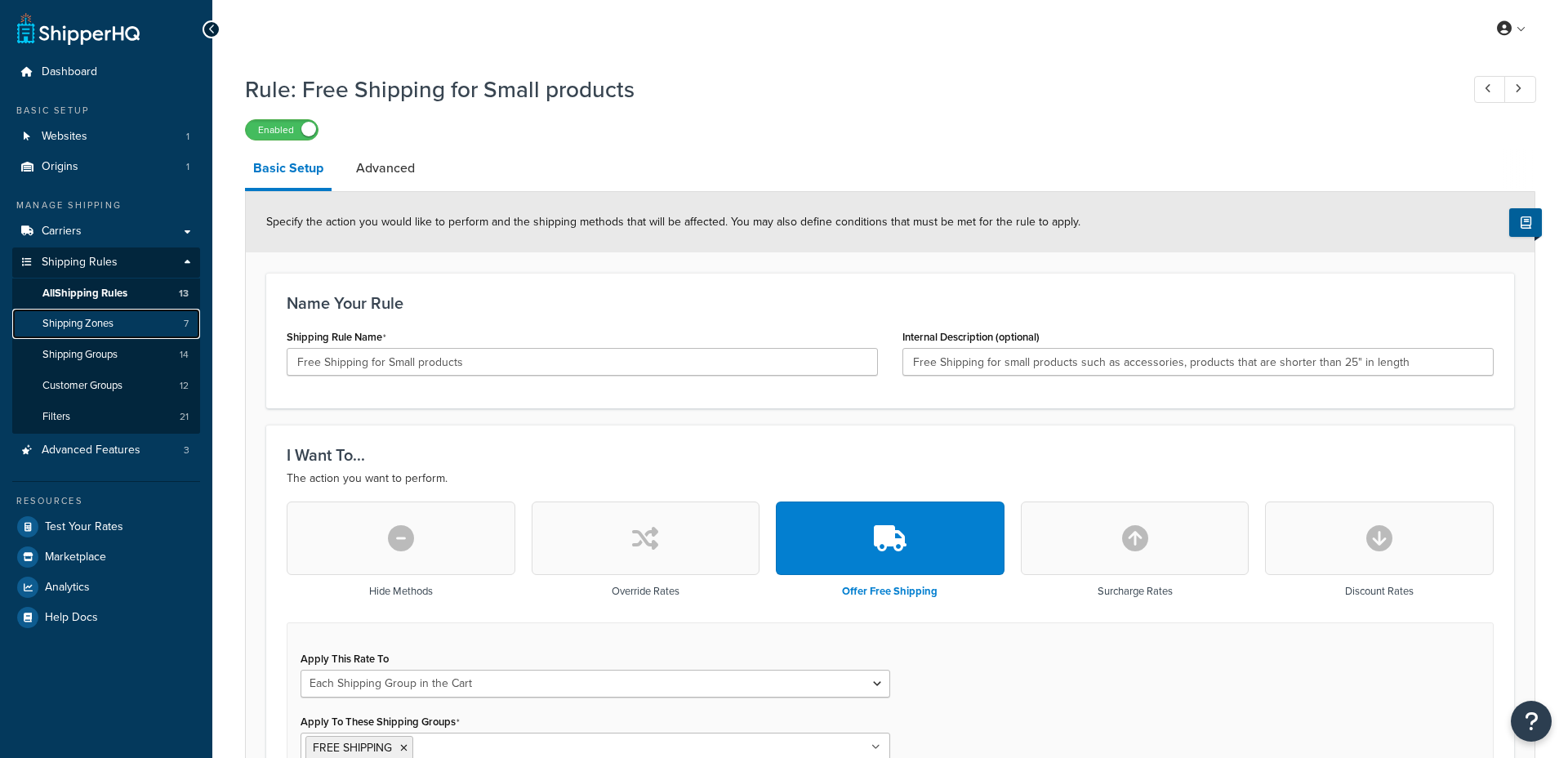
click at [94, 331] on span "Shipping Zones" at bounding box center [78, 324] width 71 height 13
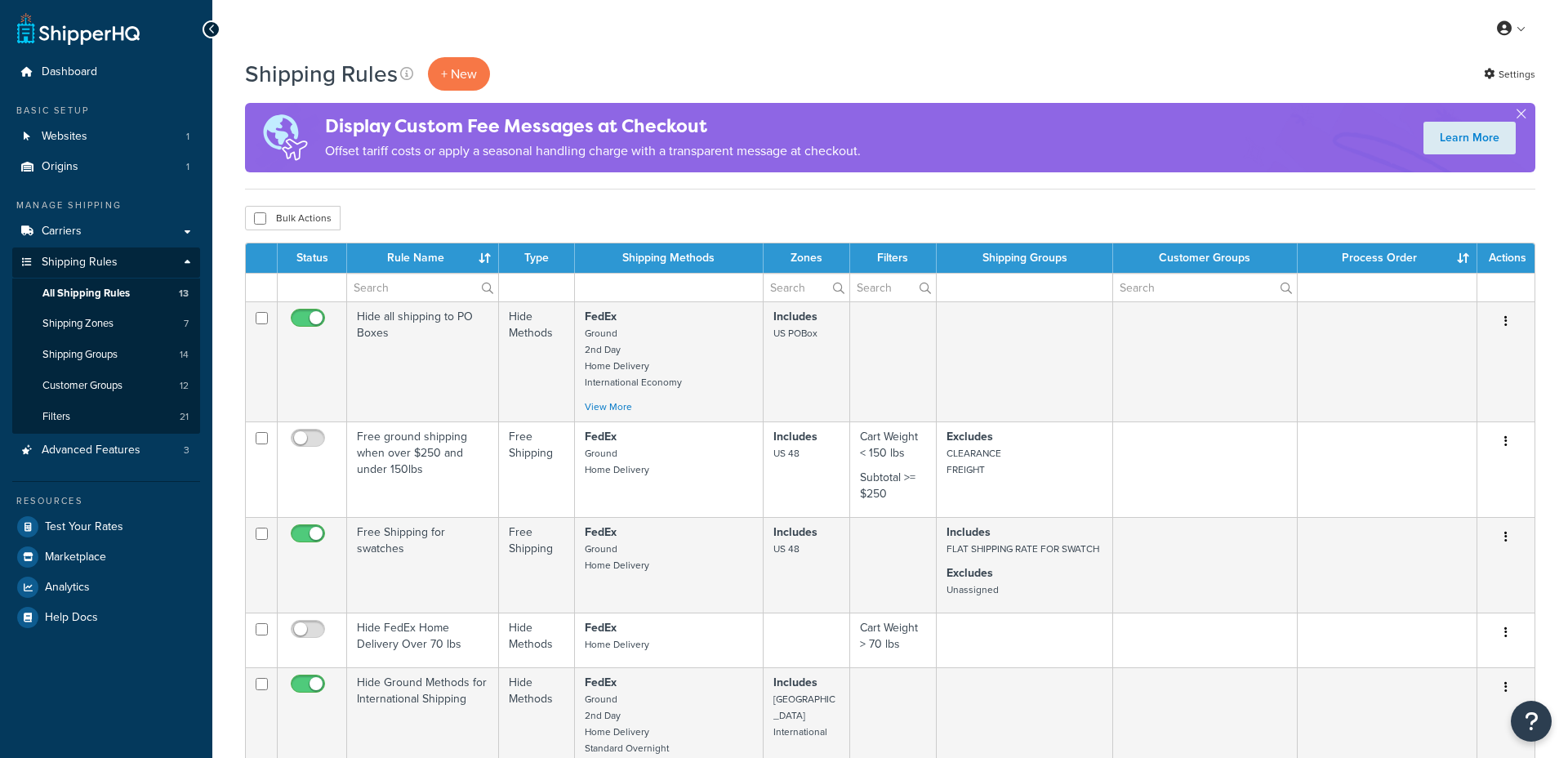
click at [452, 223] on div "Bulk Actions Duplicate [GEOGRAPHIC_DATA]" at bounding box center [890, 217] width 1290 height 24
click at [92, 527] on span "Test Your Rates" at bounding box center [85, 527] width 79 height 13
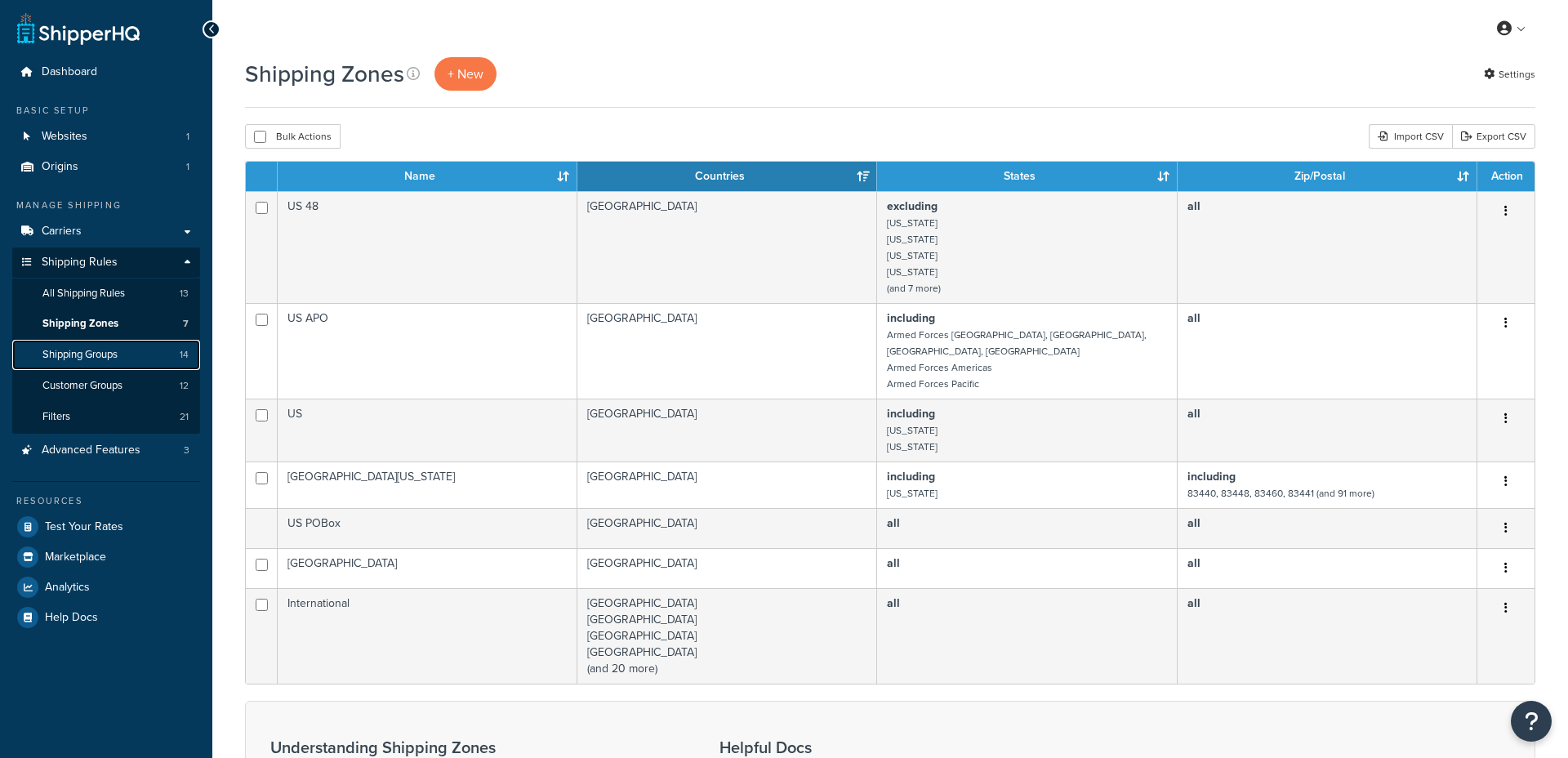
click at [91, 359] on span "Shipping Groups" at bounding box center [80, 355] width 75 height 13
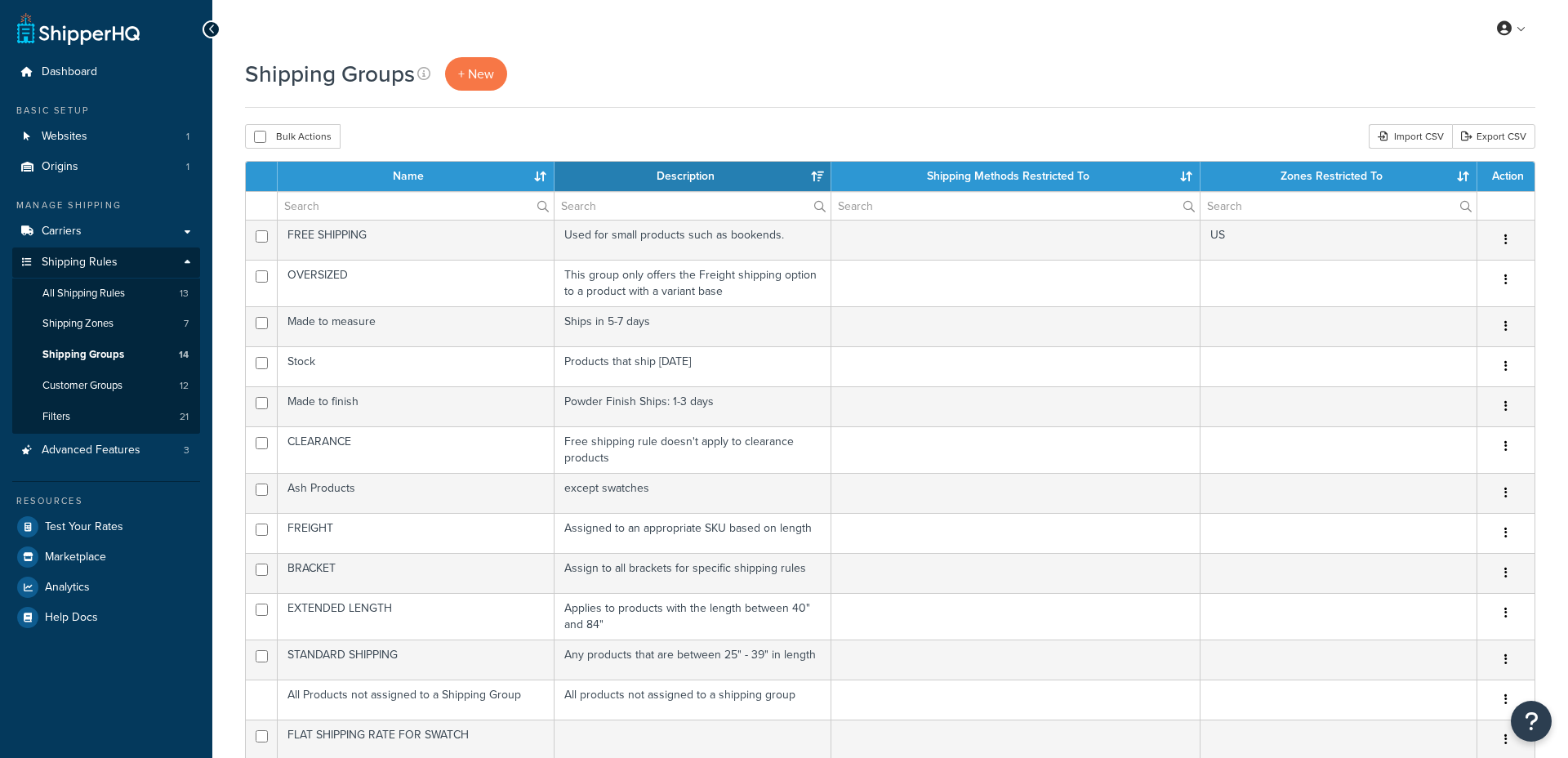
select select "15"
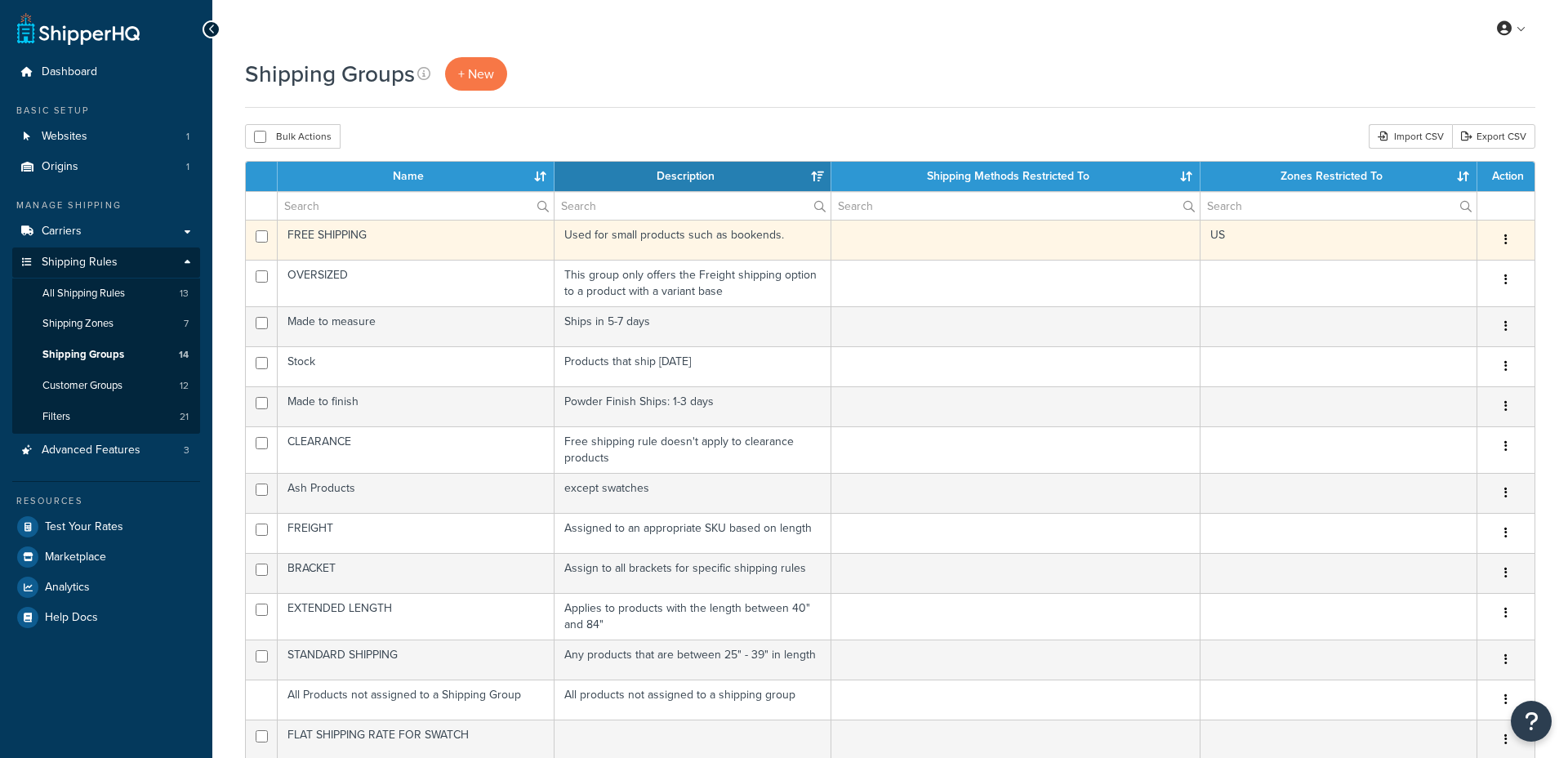
click at [438, 238] on td "FREE SHIPPING" at bounding box center [416, 240] width 277 height 40
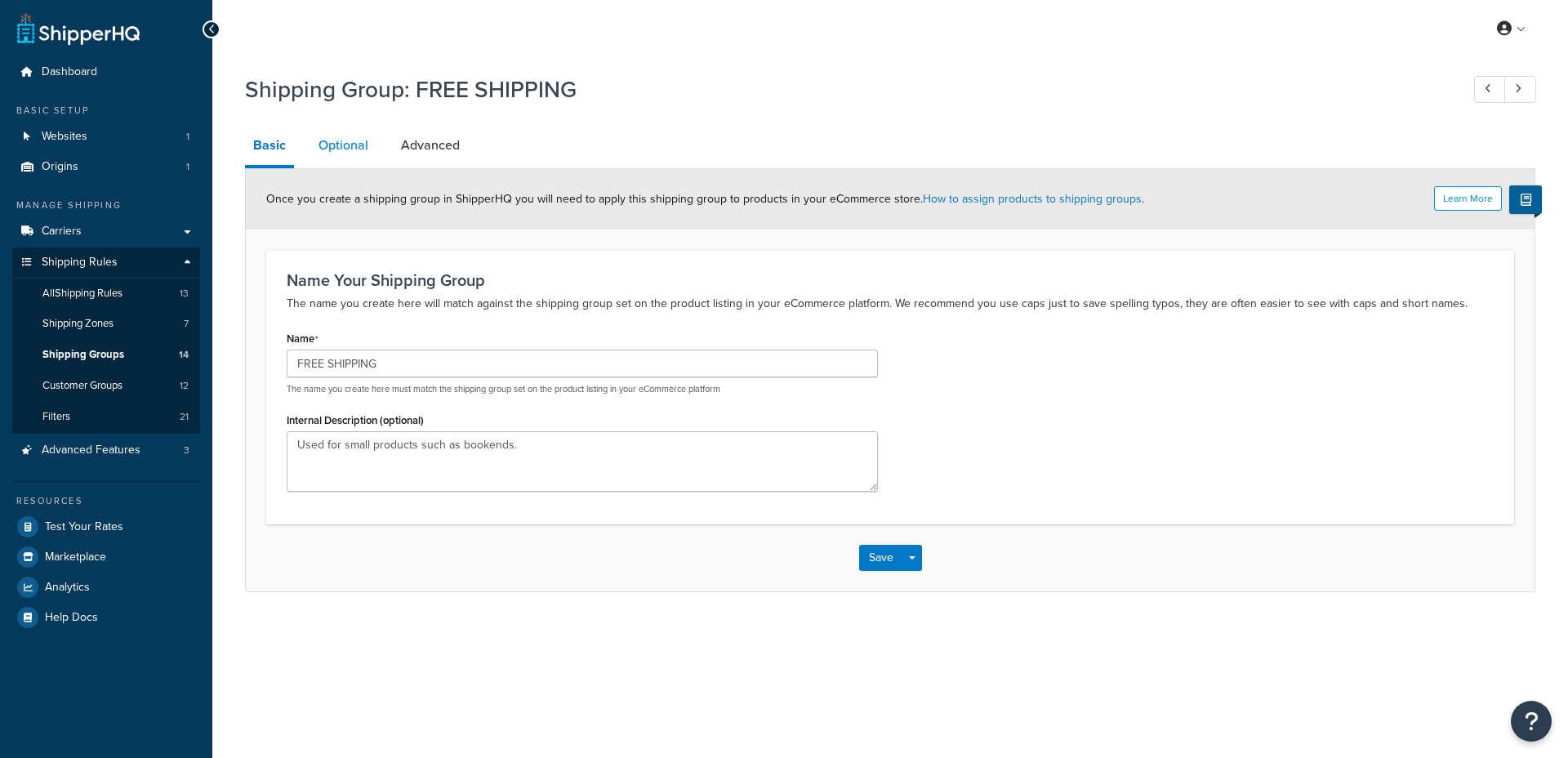
click at [364, 139] on link "Optional" at bounding box center [343, 145] width 66 height 39
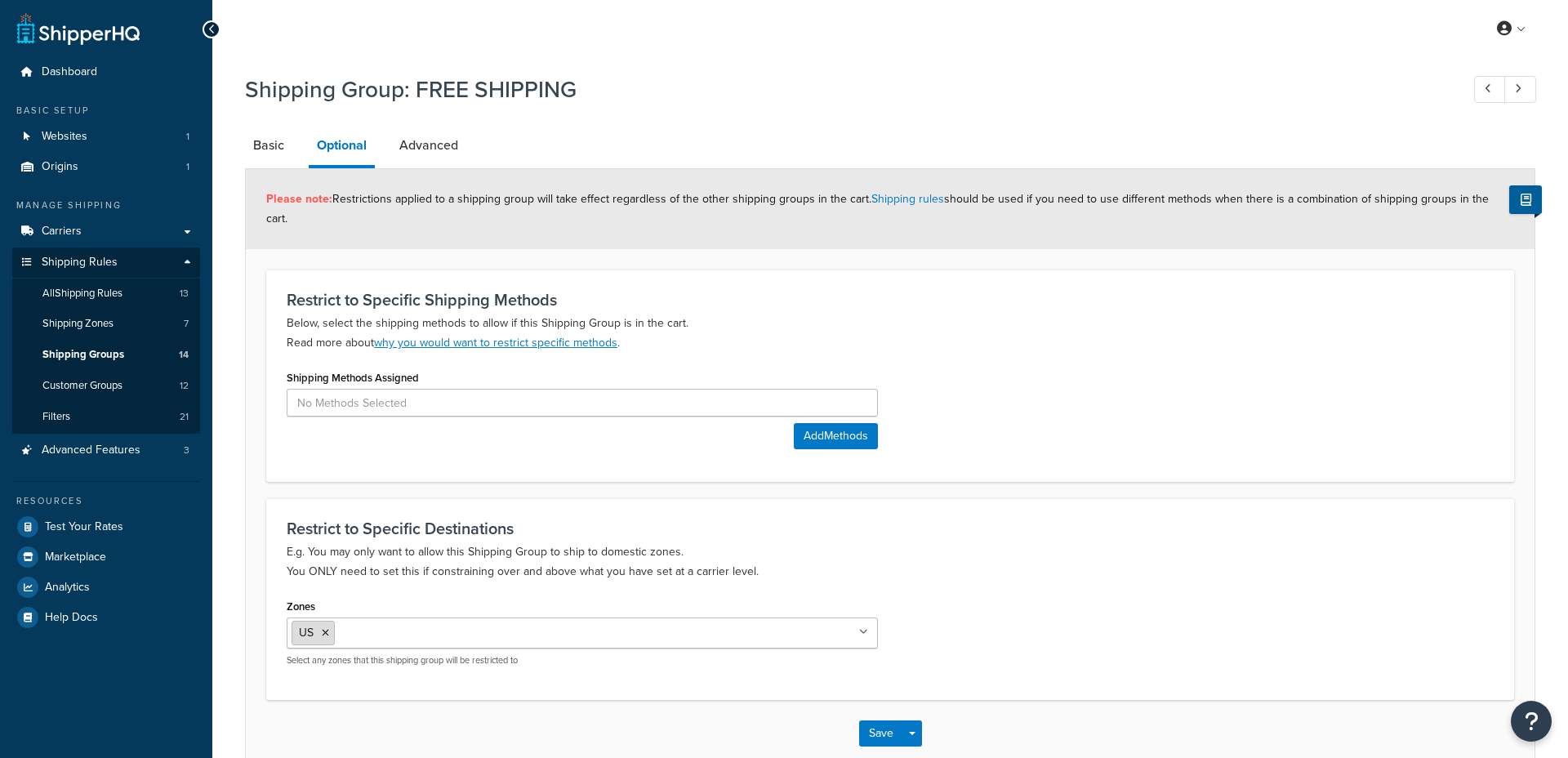
click at [329, 628] on icon at bounding box center [326, 633] width 8 height 10
click at [1002, 594] on div "Zones US 48 US APO US [GEOGRAPHIC_DATA] International [GEOGRAPHIC_DATA][US_STAT…" at bounding box center [889, 634] width 1232 height 80
click at [873, 717] on button "Save" at bounding box center [882, 729] width 44 height 26
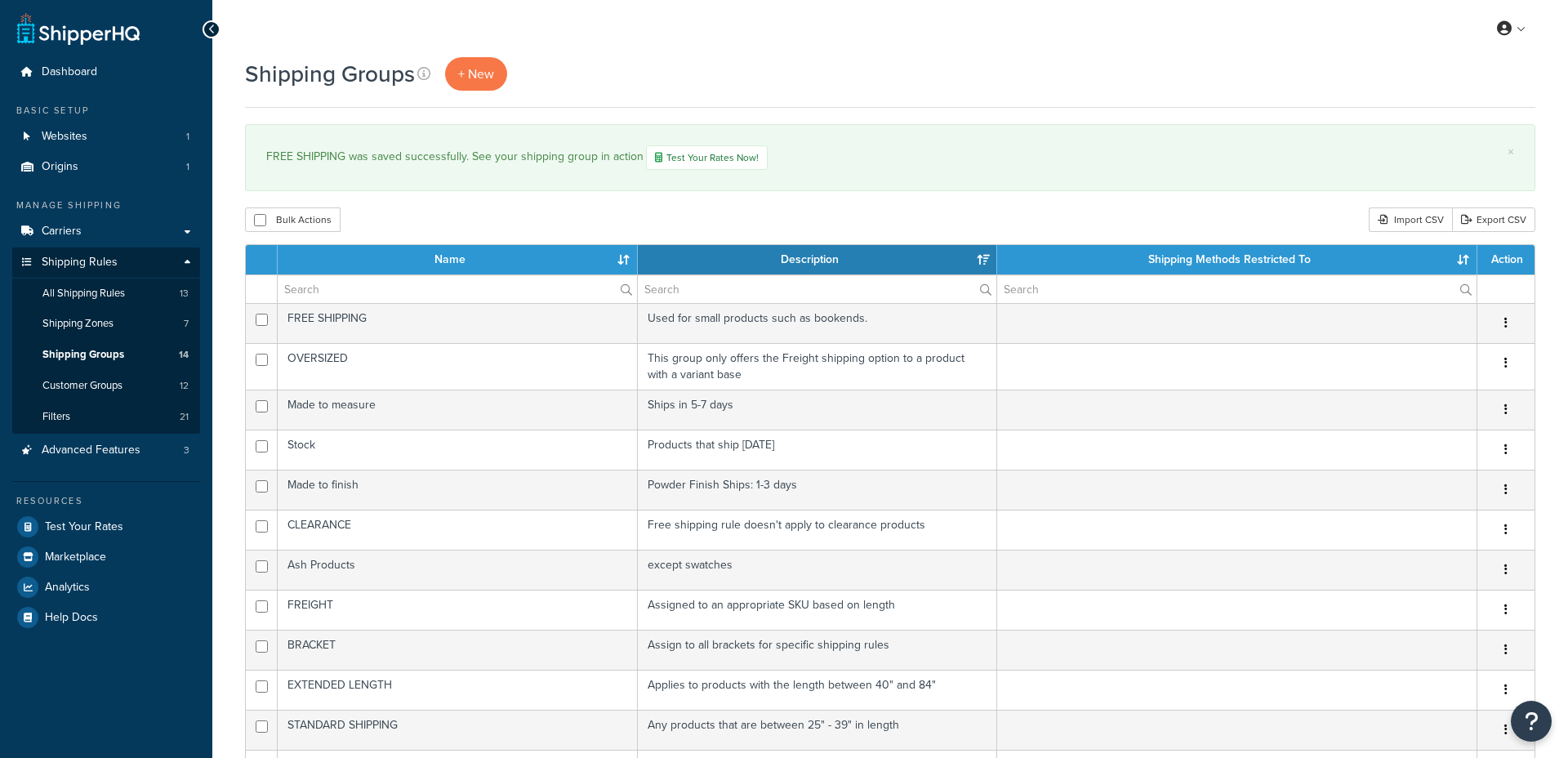
select select "15"
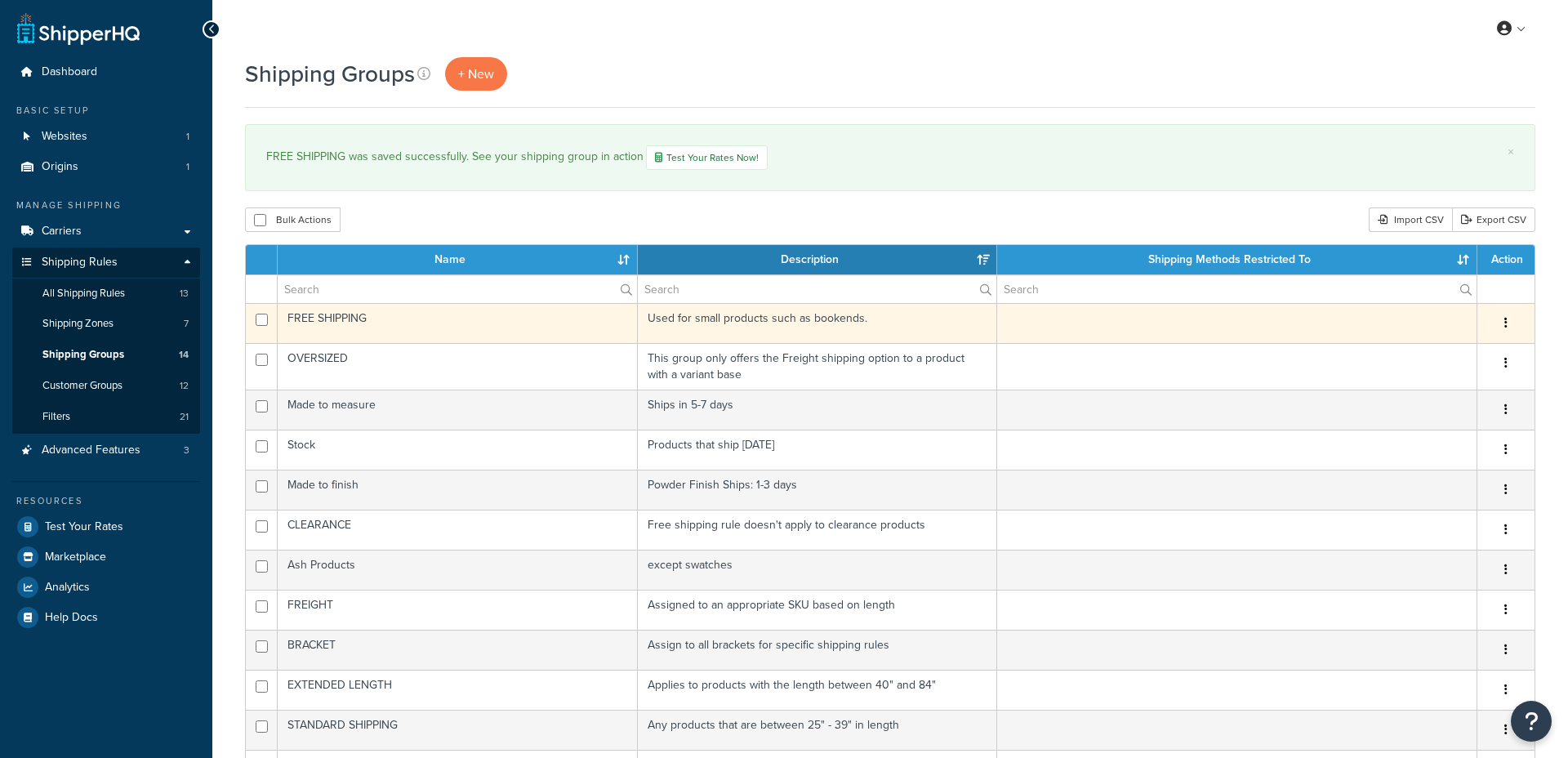
click at [421, 326] on td "FREE SHIPPING" at bounding box center [458, 323] width 361 height 40
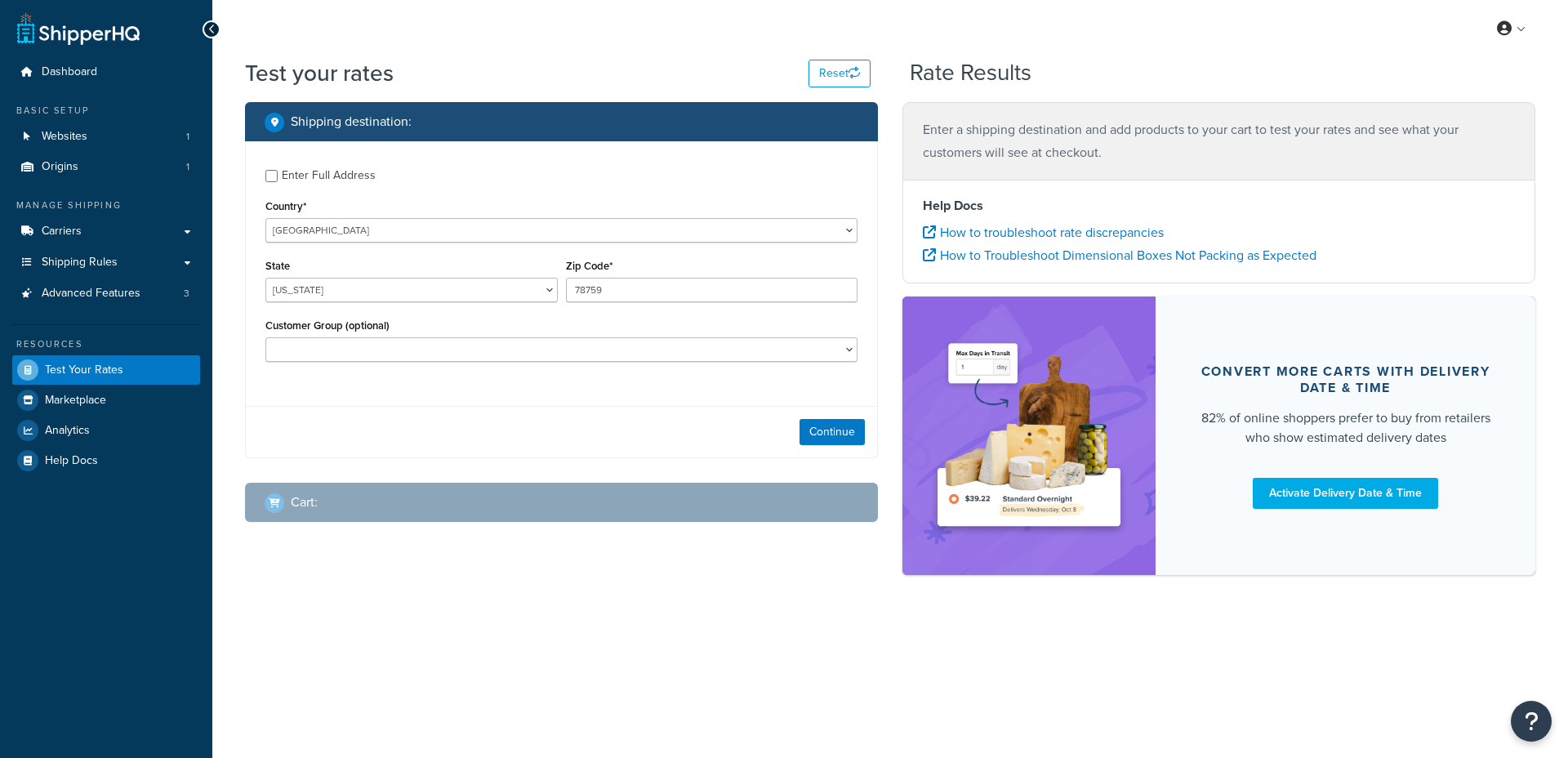
select select "[GEOGRAPHIC_DATA]"
click at [443, 231] on select "[GEOGRAPHIC_DATA] [GEOGRAPHIC_DATA] [GEOGRAPHIC_DATA] [GEOGRAPHIC_DATA] [GEOGRA…" at bounding box center [561, 230] width 592 height 24
click at [608, 350] on select "Default Customer [PERSON_NAME] Internal User PRO - 15 PRO - 20 Retail 47 Retail…" at bounding box center [561, 349] width 592 height 24
select select "Default Customer"
click at [265, 340] on select "Default Customer [PERSON_NAME] Internal User PRO - 15 PRO - 20 Retail 47 Retail…" at bounding box center [561, 349] width 592 height 24
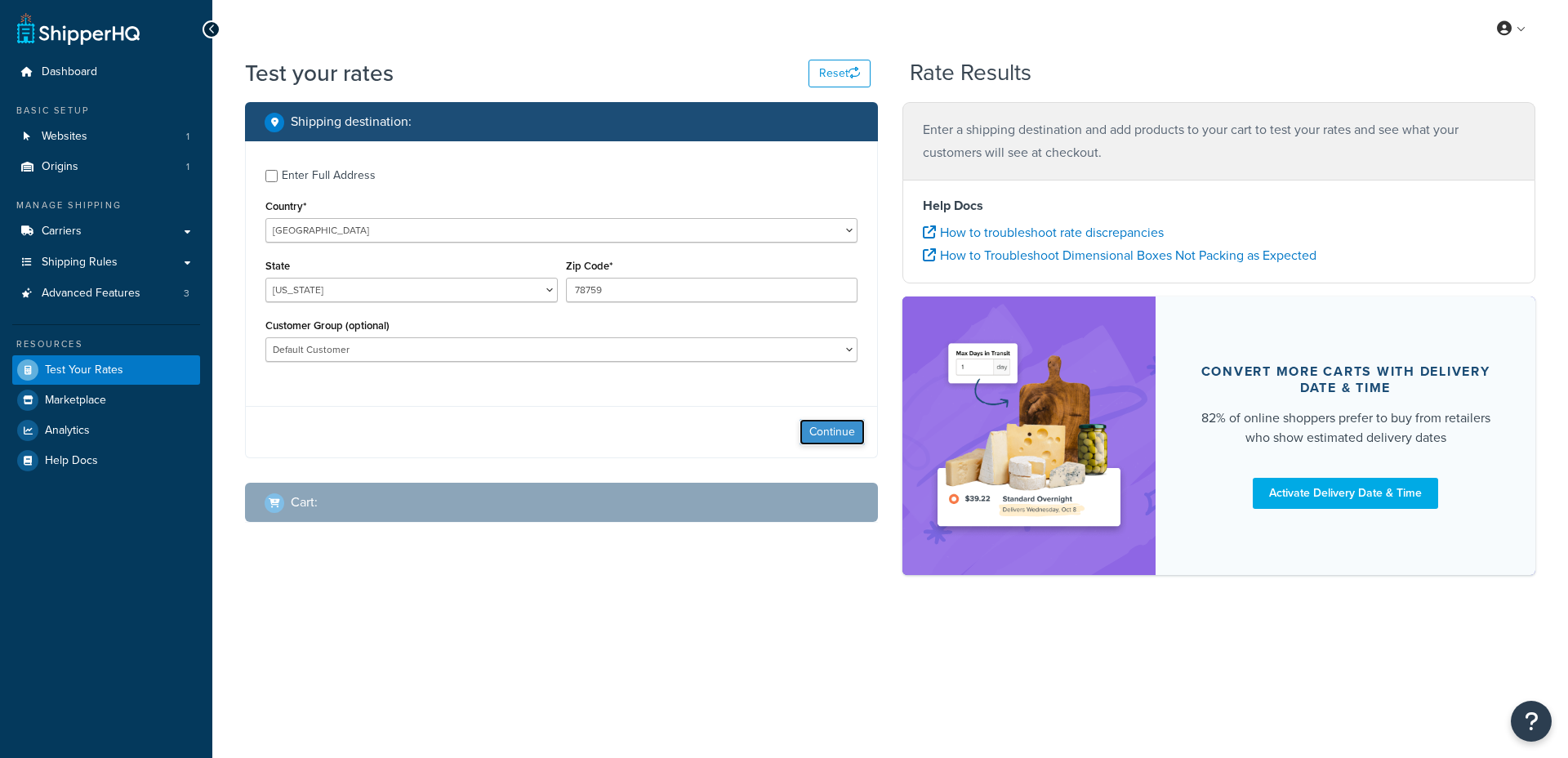
click at [823, 441] on button "Continue" at bounding box center [833, 432] width 65 height 26
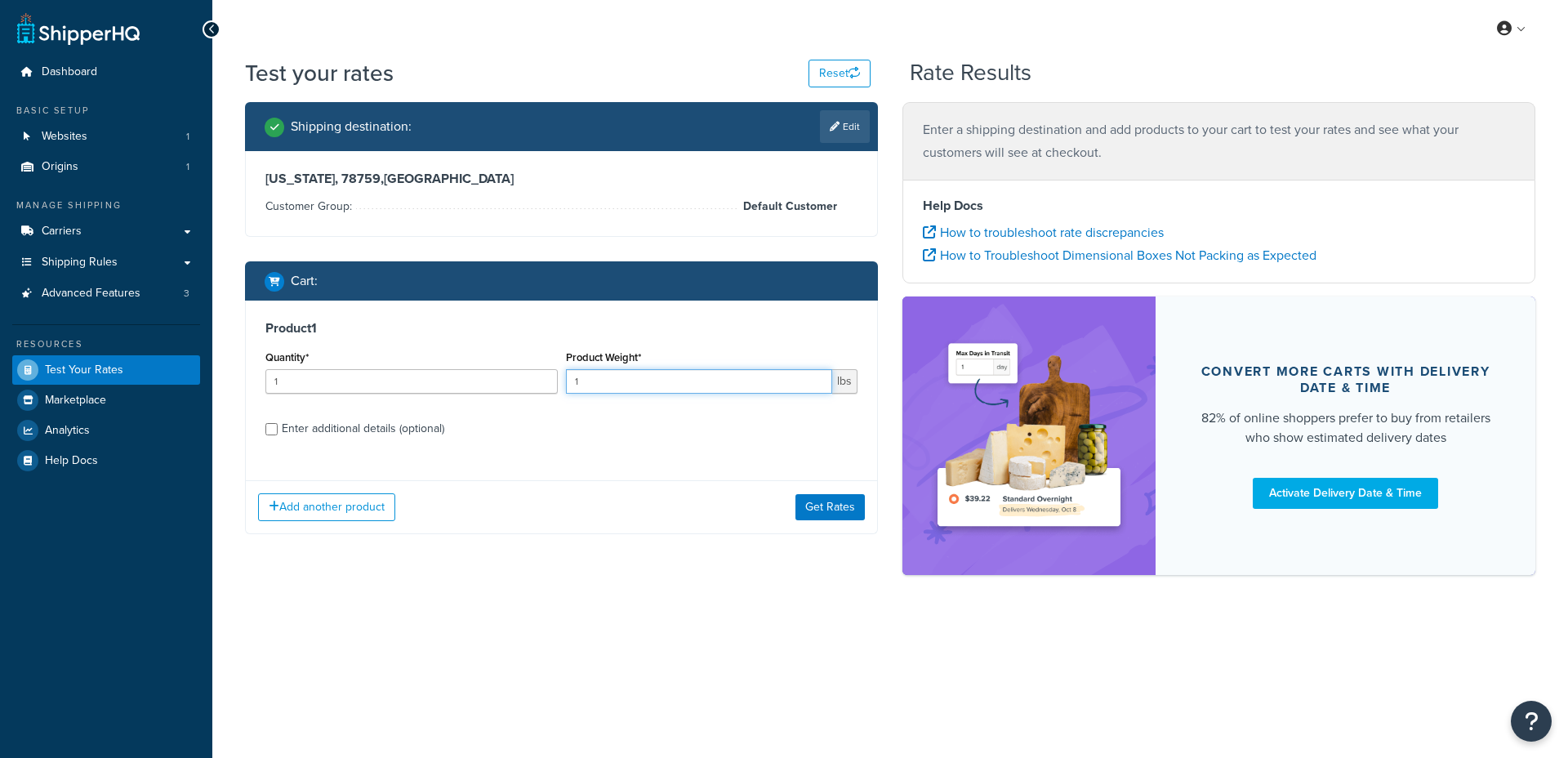
click at [631, 385] on input "1" at bounding box center [700, 381] width 267 height 24
type input "30"
click at [282, 427] on div "Enter additional details (optional)" at bounding box center [362, 429] width 162 height 23
click at [278, 427] on input "Enter additional details (optional)" at bounding box center [271, 429] width 12 height 13
checkbox input "true"
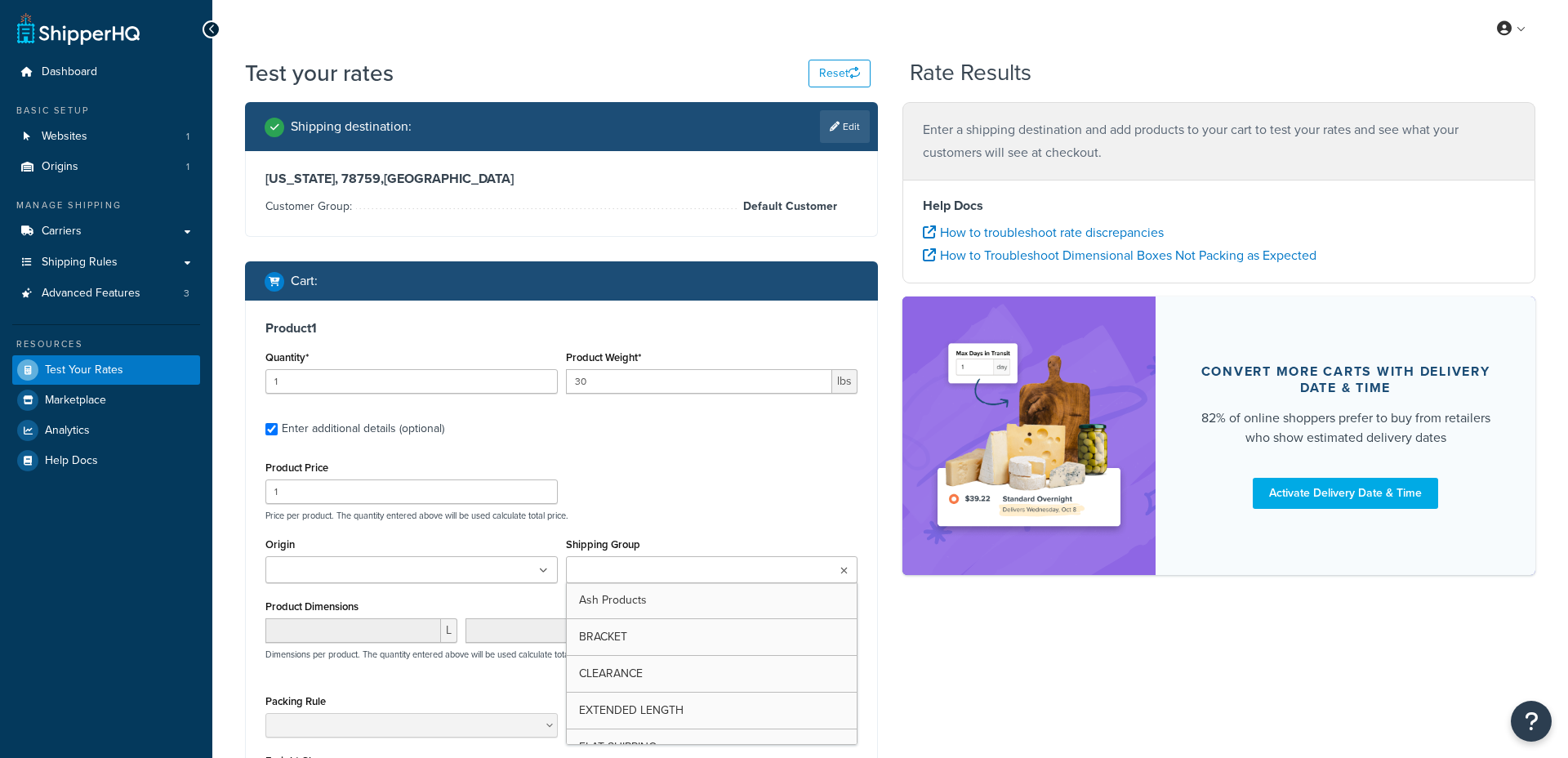
click at [619, 569] on input "Shipping Group" at bounding box center [643, 571] width 144 height 18
type input "FR"
click at [718, 517] on p "Price per product. The quantity entered above will be used calculate total pric…" at bounding box center [561, 516] width 600 height 12
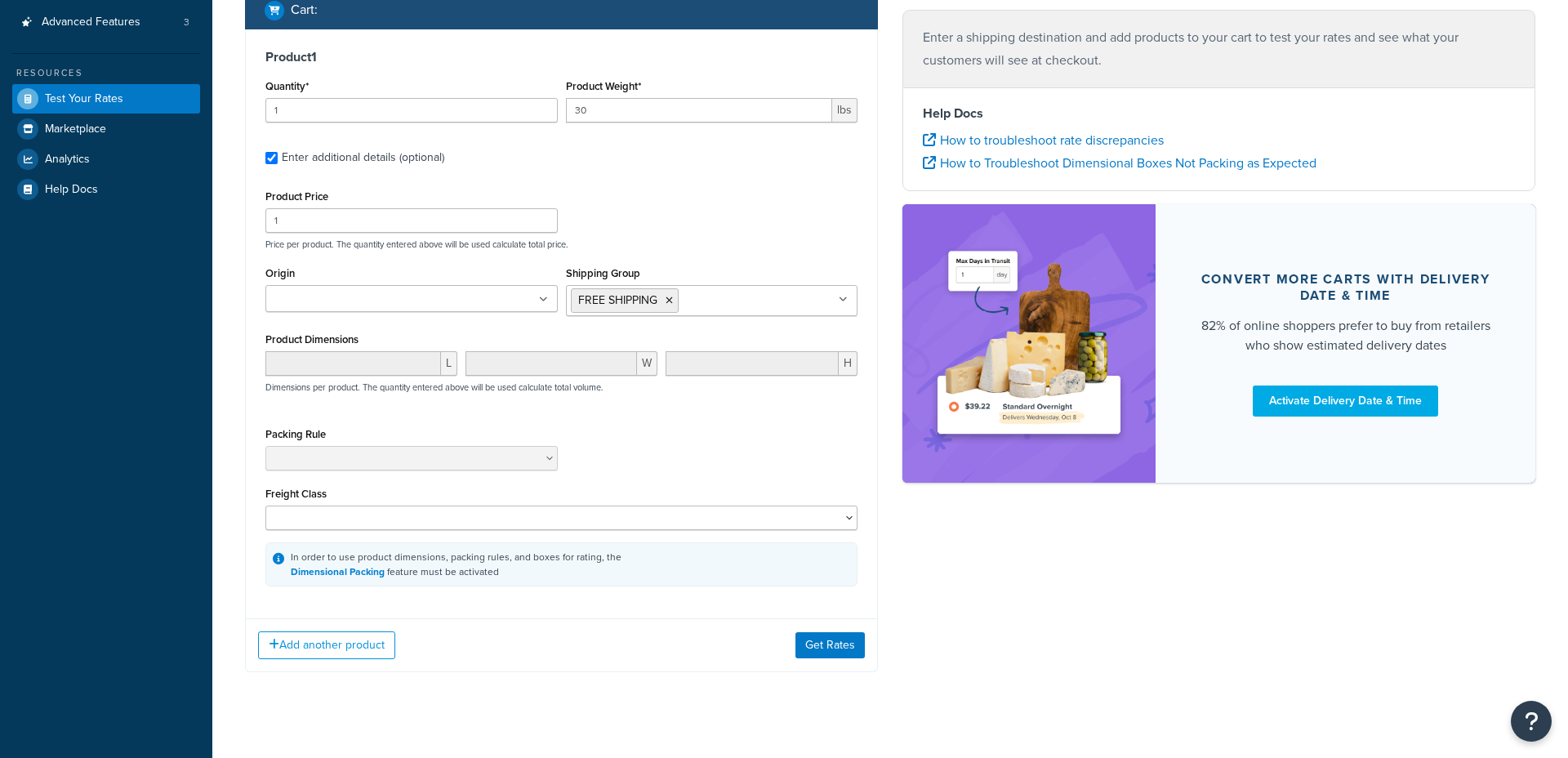
scroll to position [294, 0]
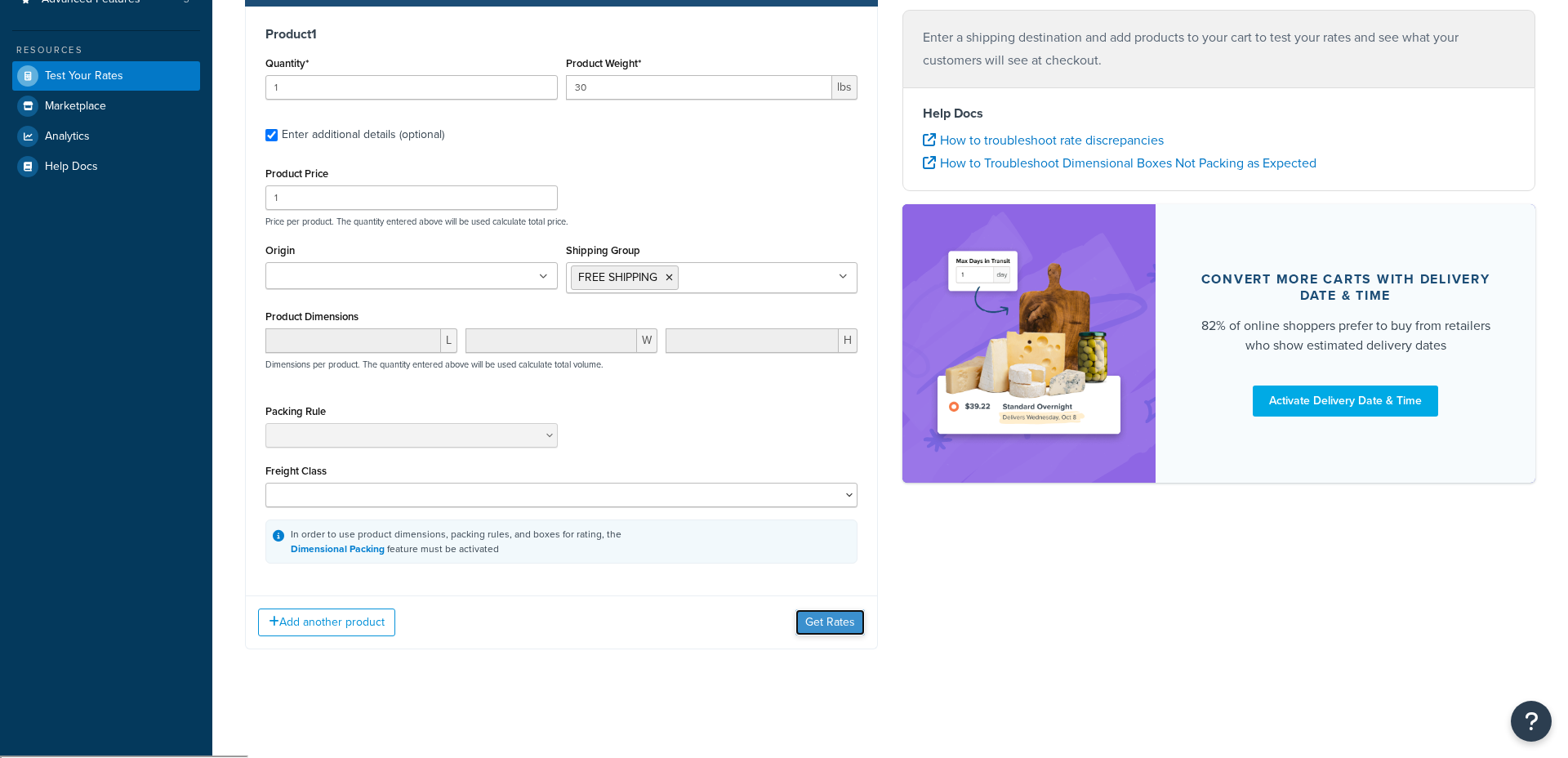
click at [823, 630] on button "Get Rates" at bounding box center [830, 622] width 69 height 26
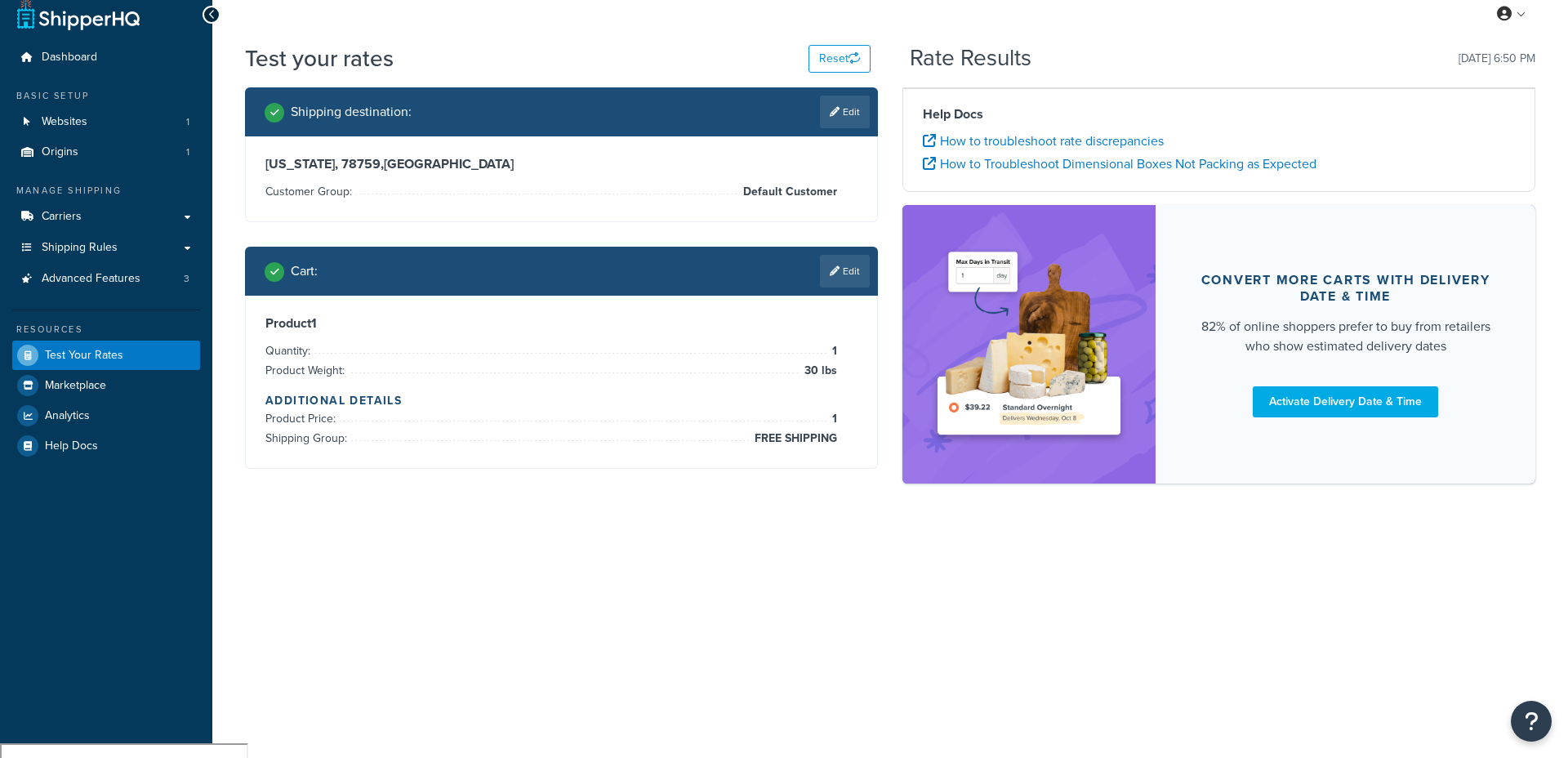
scroll to position [0, 0]
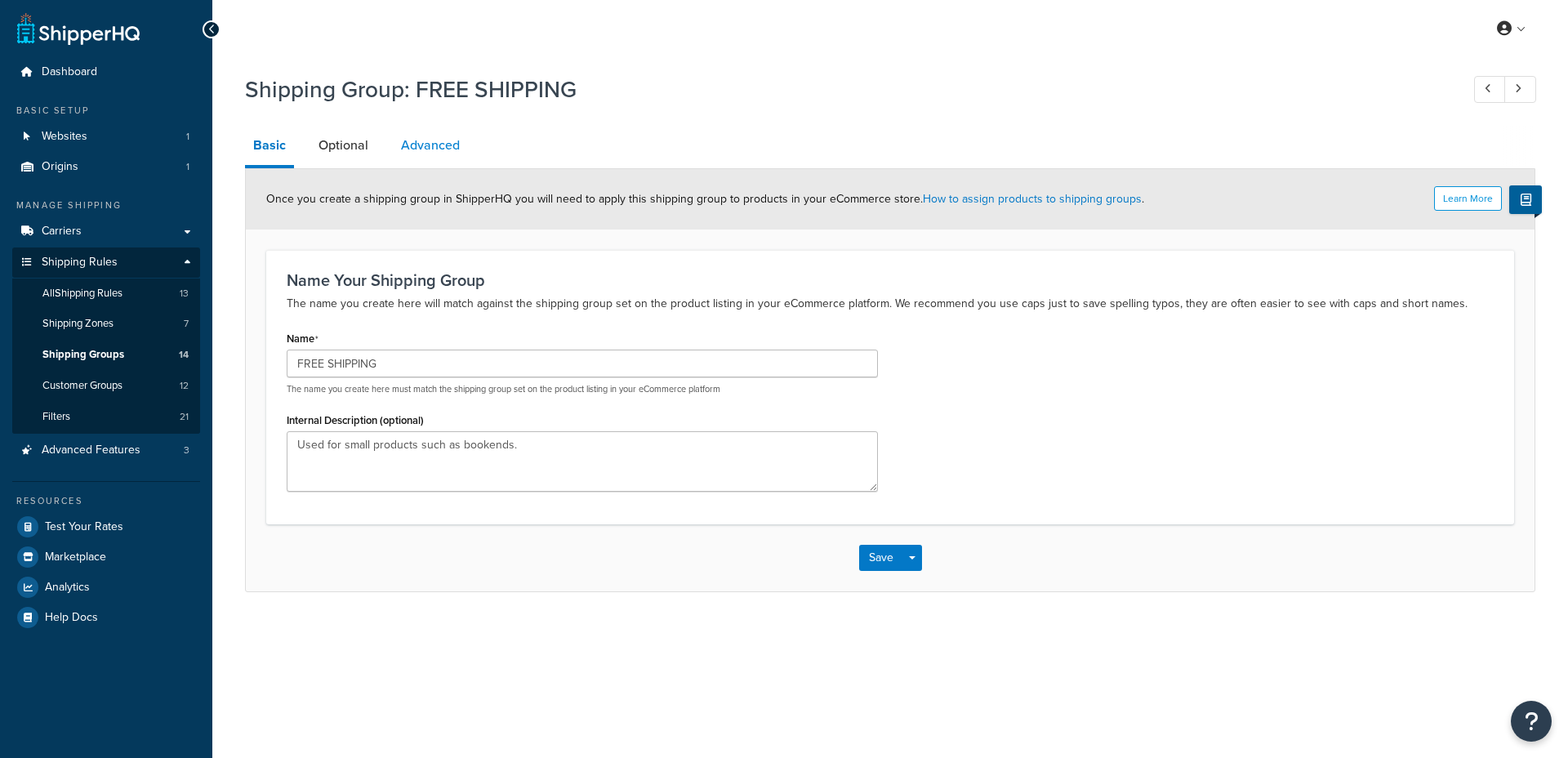
click at [416, 152] on link "Advanced" at bounding box center [431, 145] width 75 height 39
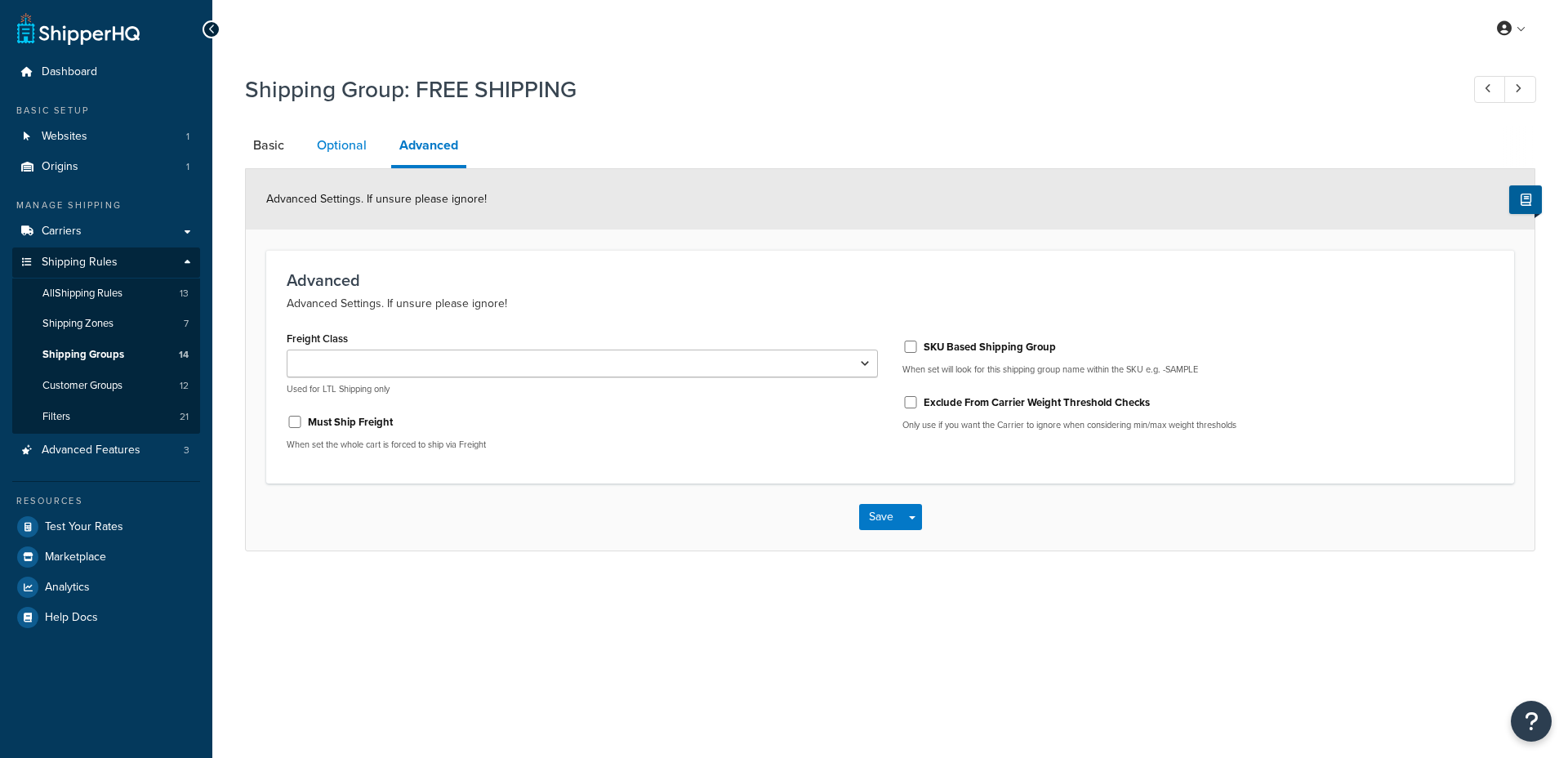
click at [362, 143] on link "Optional" at bounding box center [341, 145] width 66 height 39
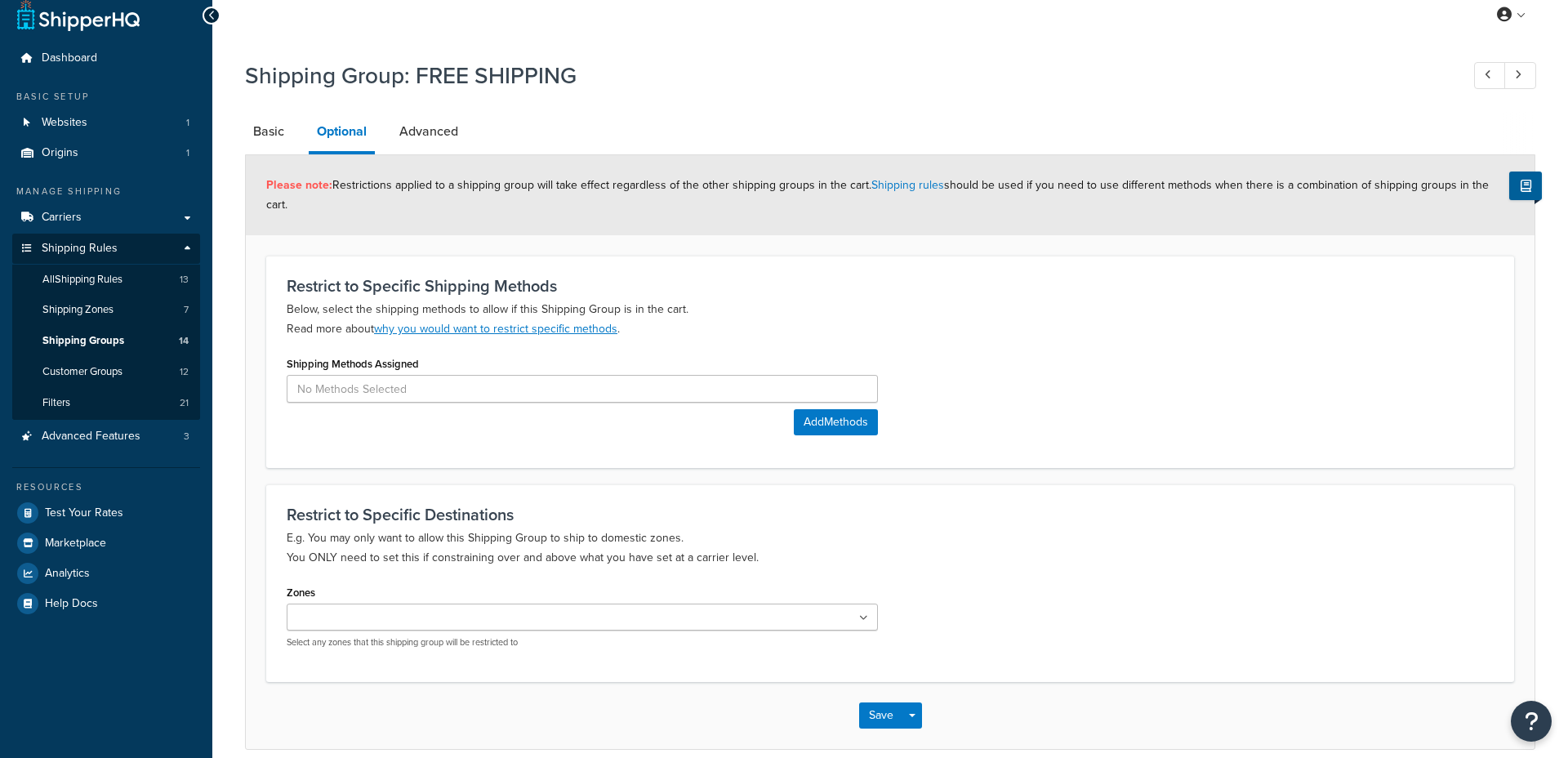
scroll to position [13, 0]
